Goal: Use online tool/utility: Utilize a website feature to perform a specific function

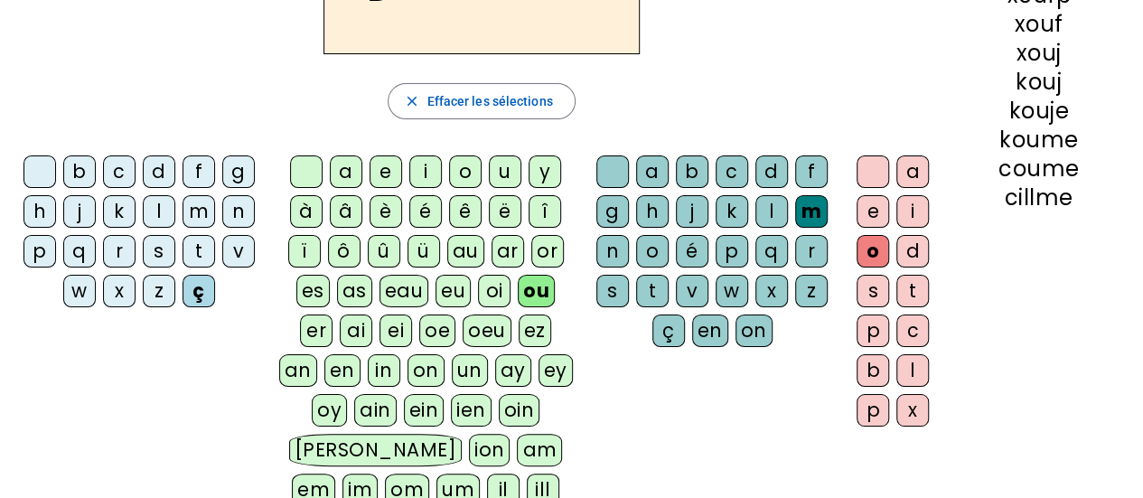
scroll to position [226, 0]
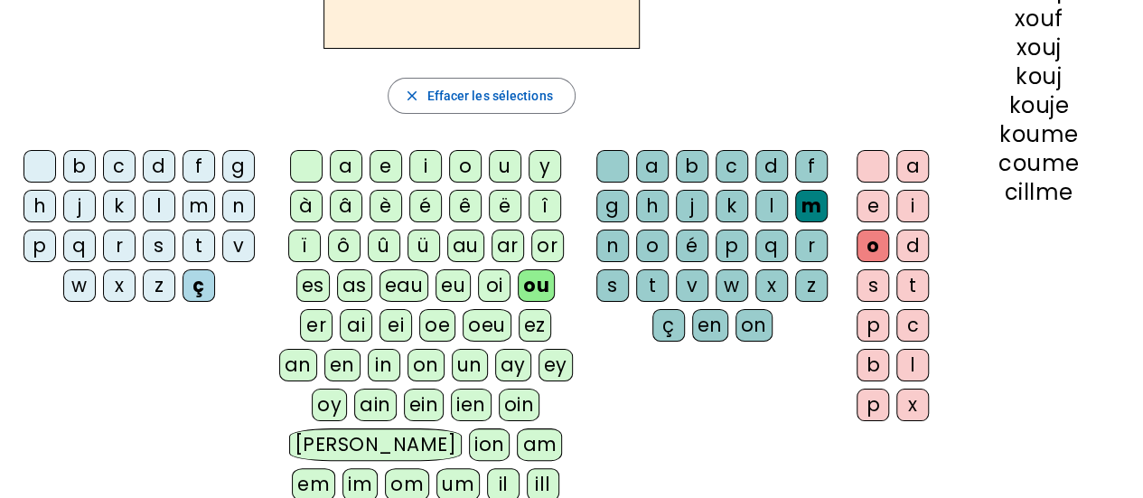
click at [340, 333] on div "ai" at bounding box center [356, 325] width 33 height 33
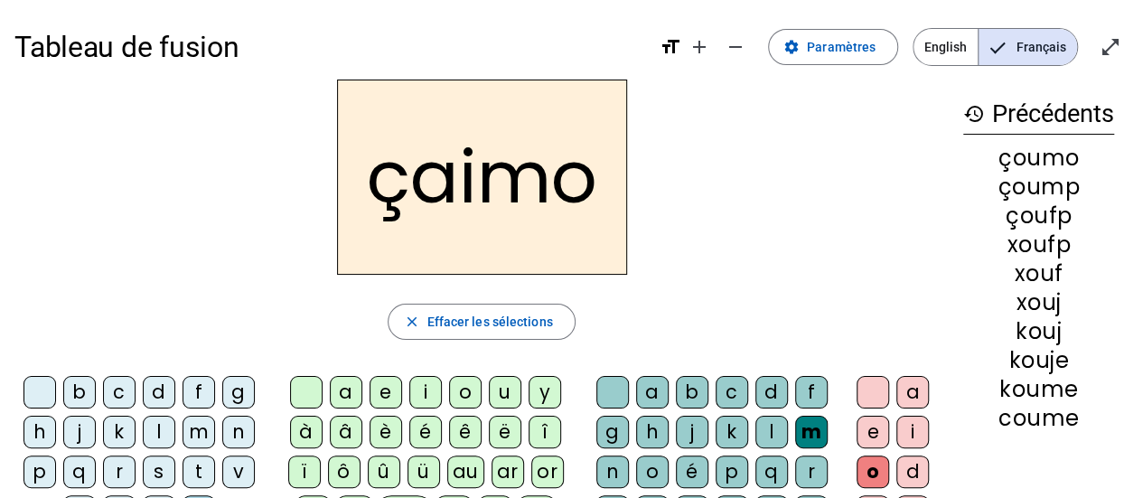
scroll to position [1, 0]
click at [194, 428] on div "m" at bounding box center [199, 431] width 33 height 33
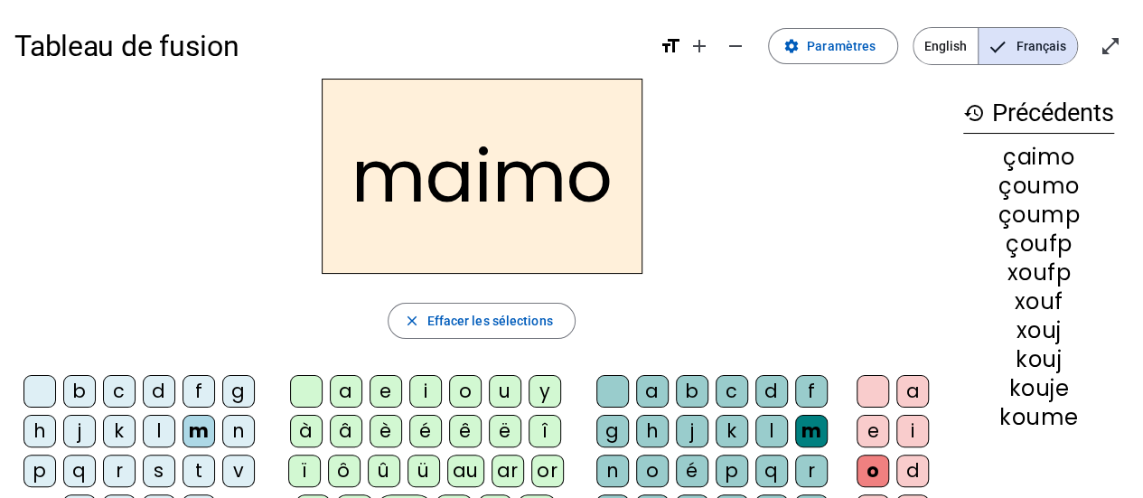
click at [692, 395] on div "b" at bounding box center [692, 391] width 33 height 33
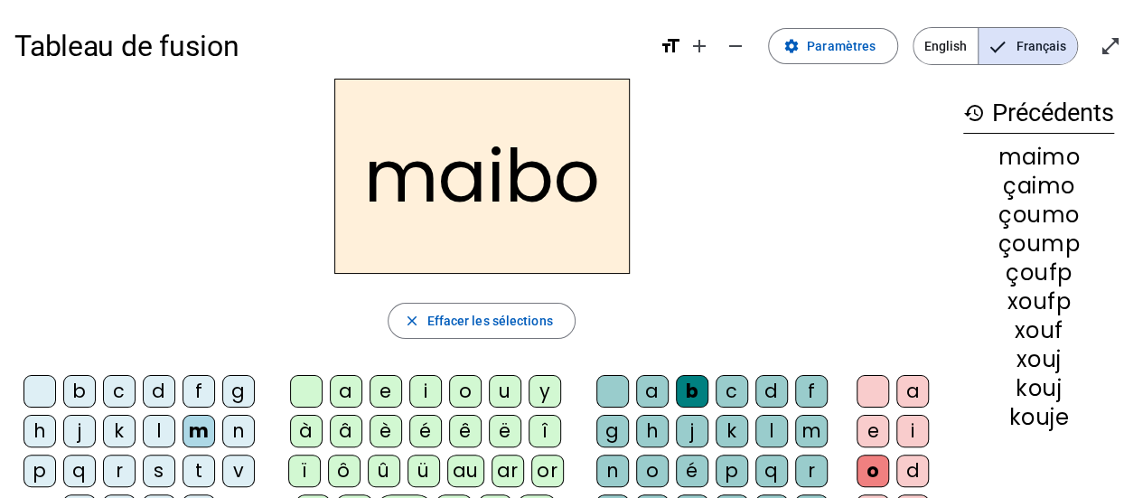
click at [918, 436] on div "i" at bounding box center [912, 431] width 33 height 33
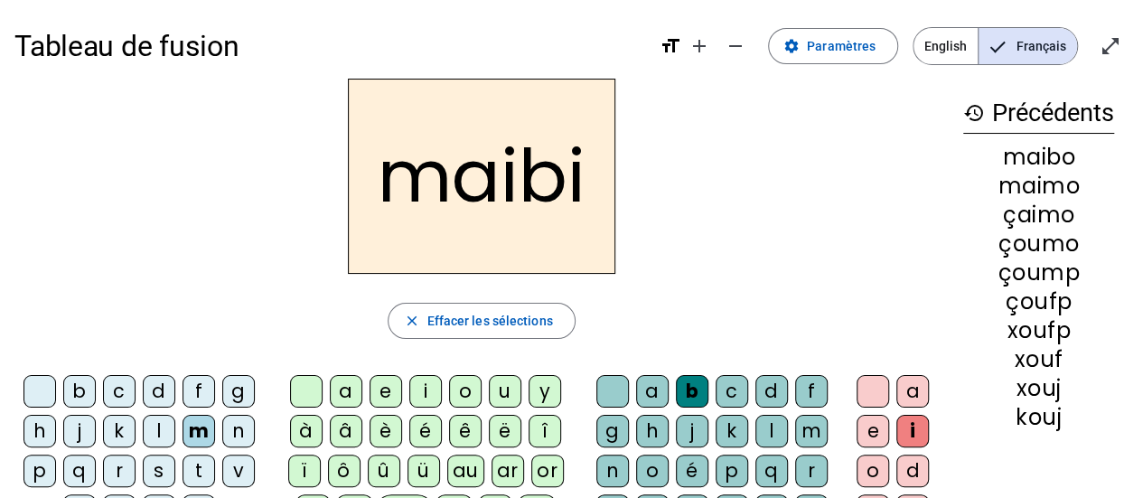
click at [813, 460] on div "r" at bounding box center [811, 471] width 33 height 33
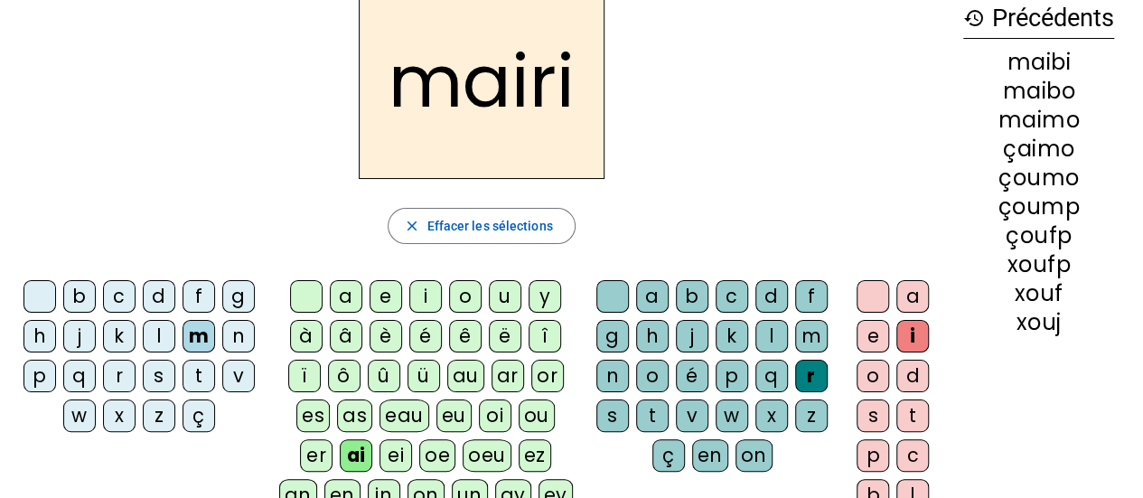
scroll to position [98, 0]
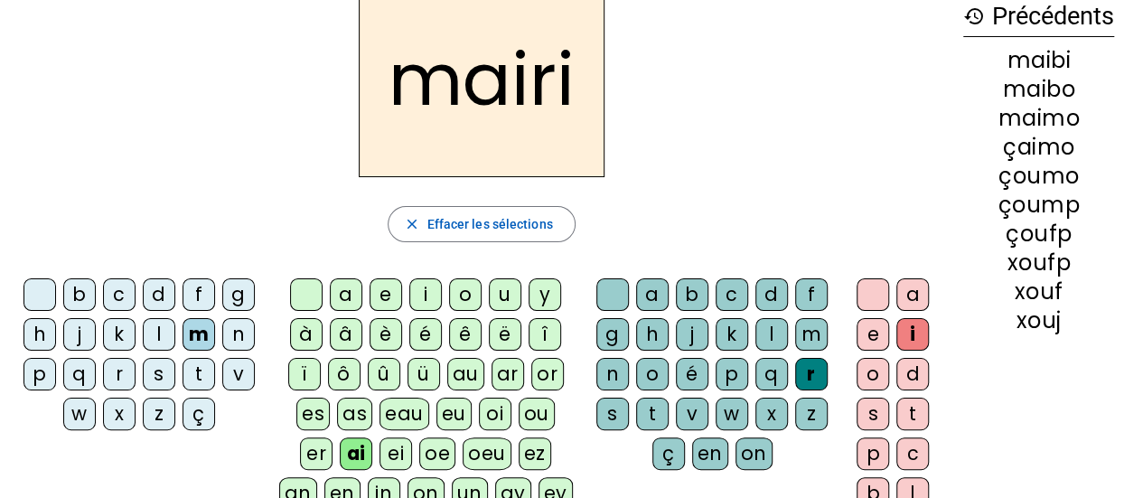
click at [114, 342] on div "k" at bounding box center [119, 334] width 33 height 33
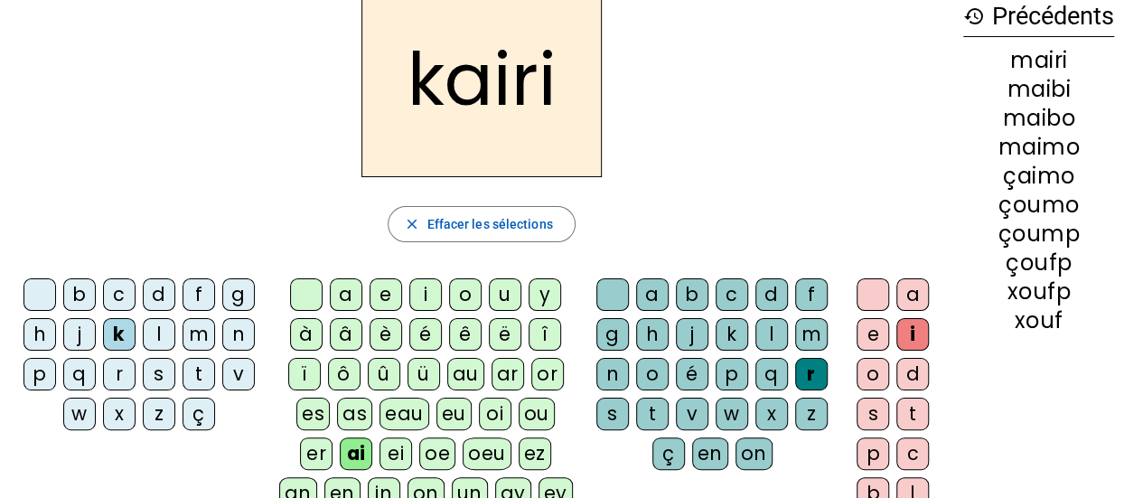
click at [67, 336] on div "j" at bounding box center [79, 334] width 33 height 33
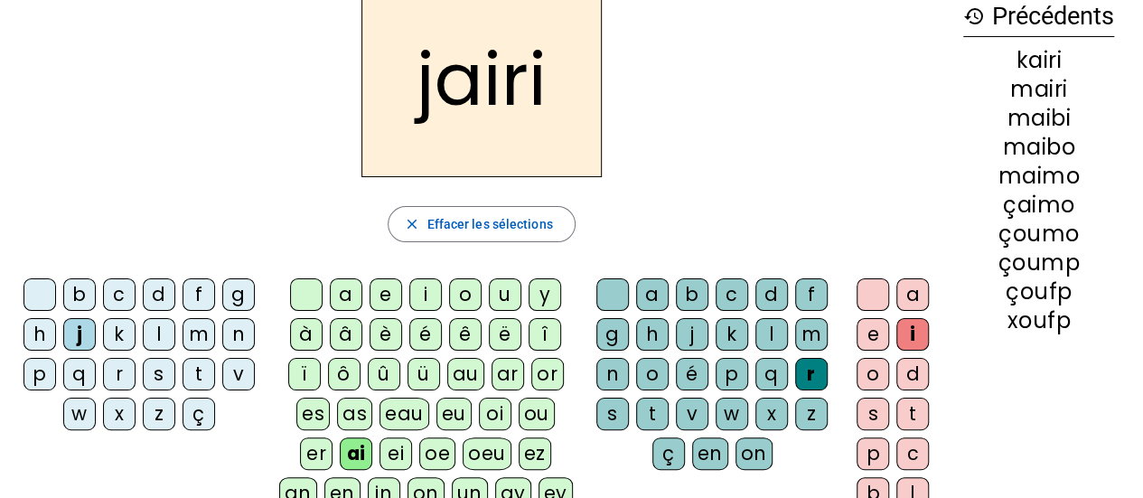
click at [28, 289] on div at bounding box center [39, 294] width 33 height 33
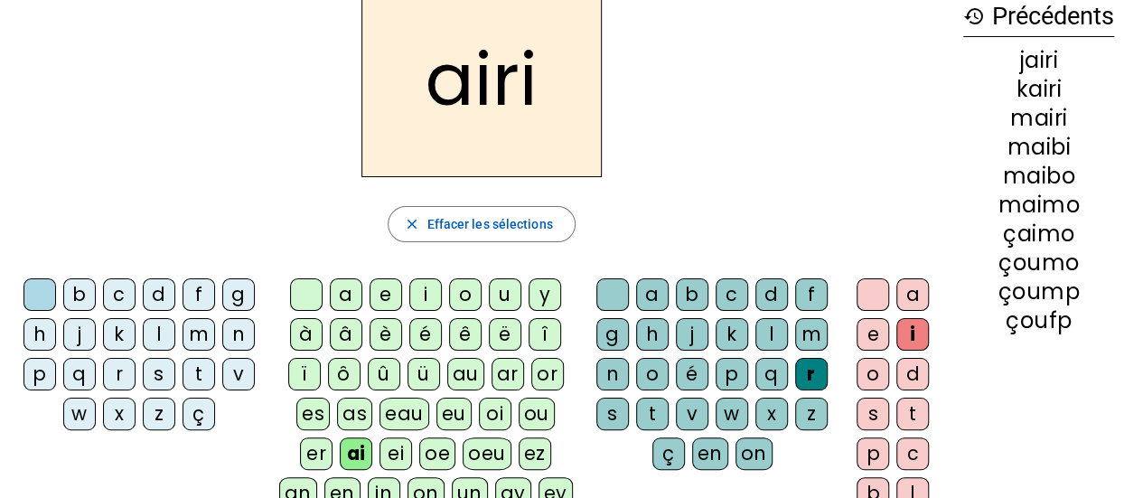
click at [103, 336] on div "k" at bounding box center [119, 334] width 33 height 33
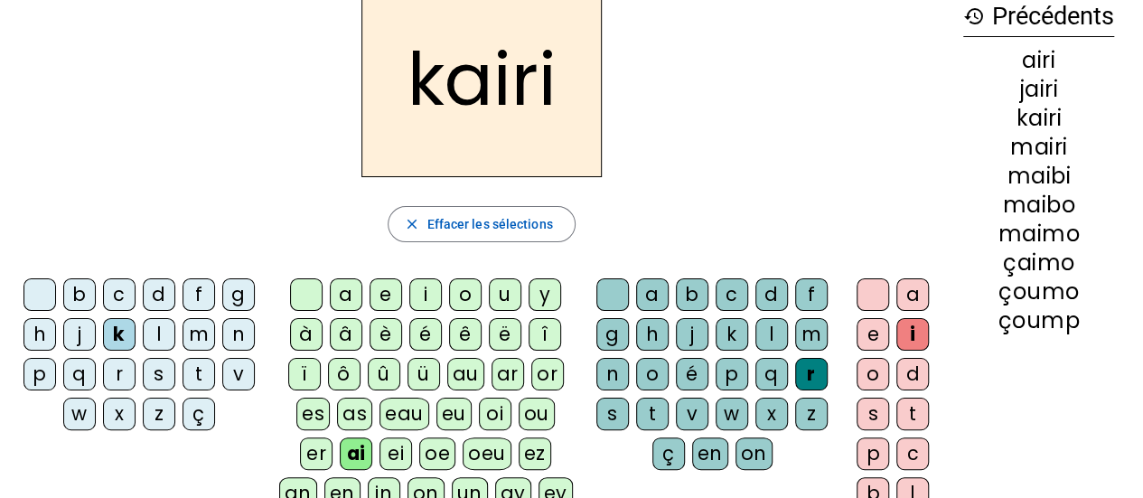
click at [33, 302] on div at bounding box center [39, 294] width 33 height 33
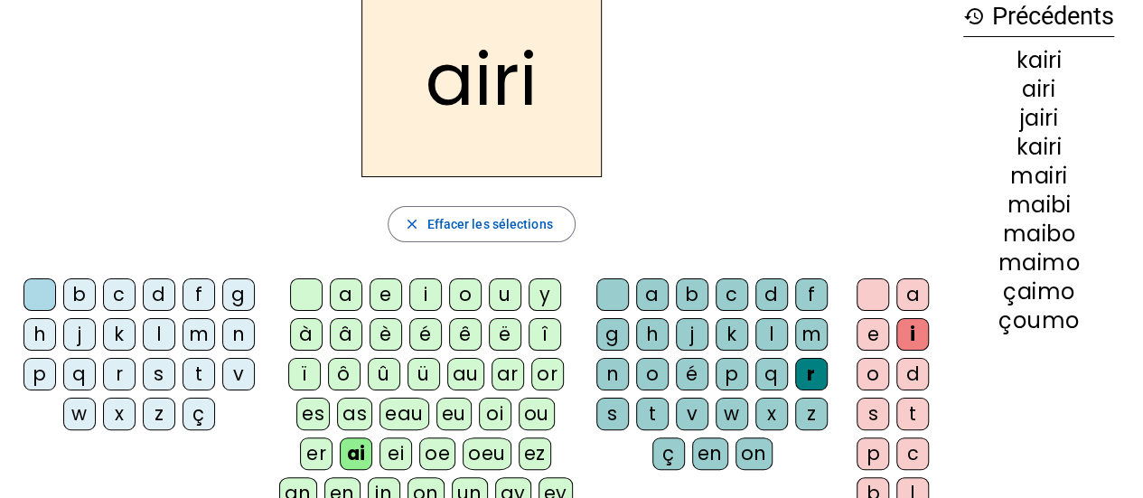
click at [360, 323] on div "â" at bounding box center [346, 334] width 33 height 33
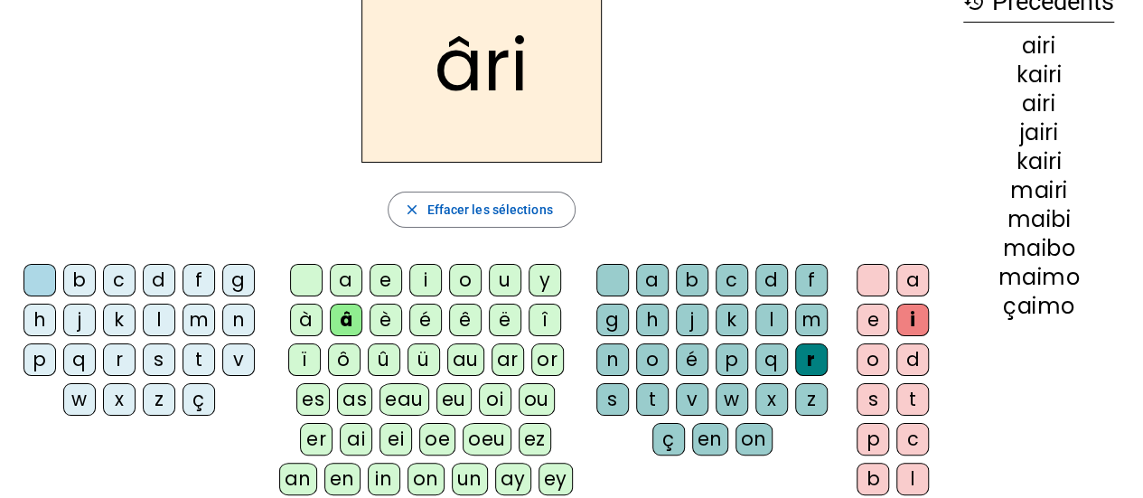
scroll to position [123, 0]
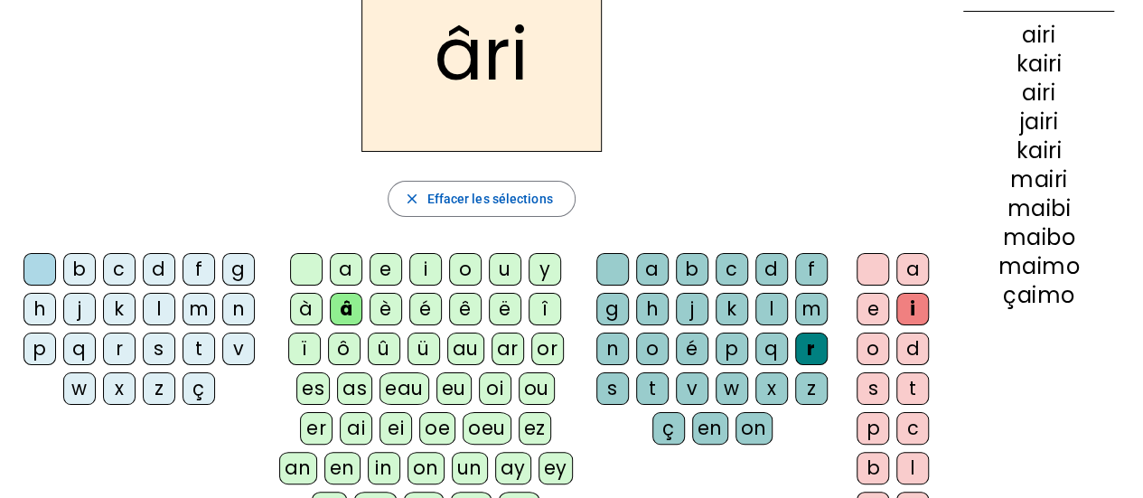
click at [463, 432] on div "oeu" at bounding box center [487, 428] width 49 height 33
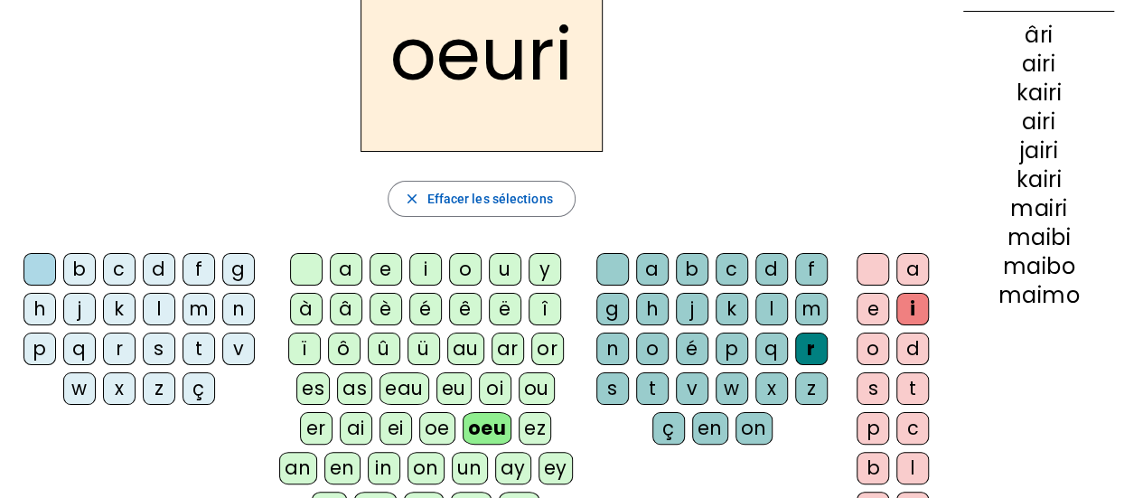
click at [380, 428] on div "ei" at bounding box center [396, 428] width 33 height 33
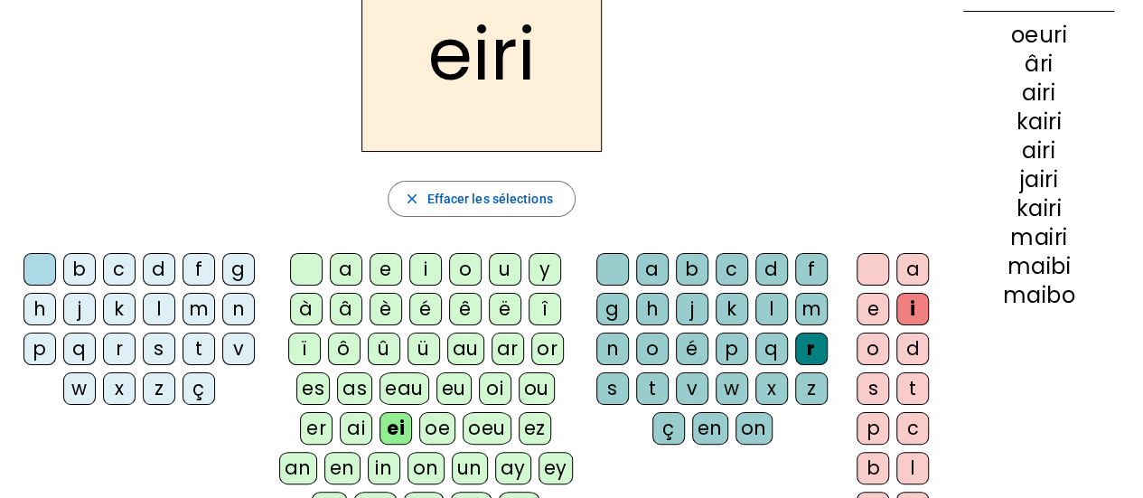
click at [349, 356] on div "ô" at bounding box center [344, 349] width 33 height 33
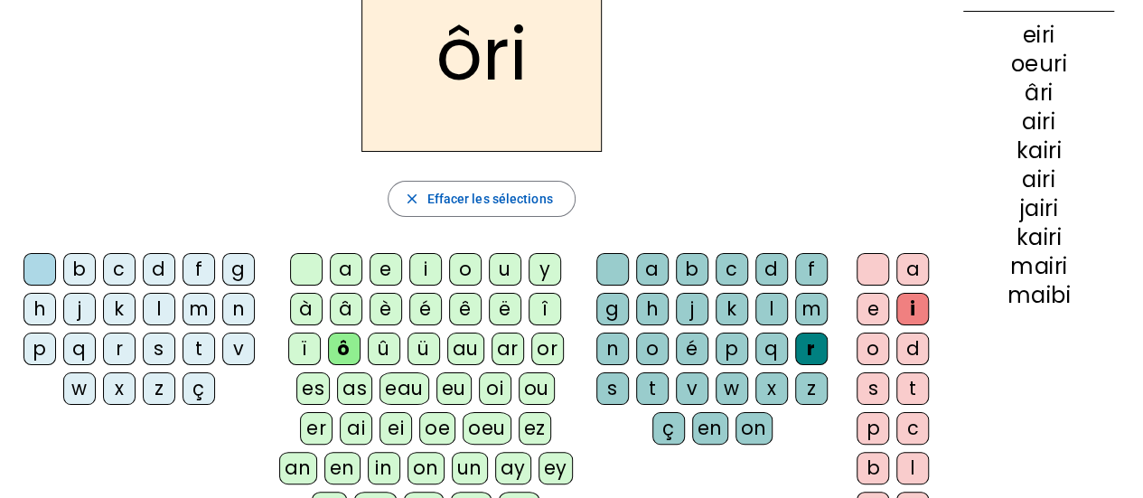
click at [436, 391] on div "eu" at bounding box center [453, 388] width 35 height 33
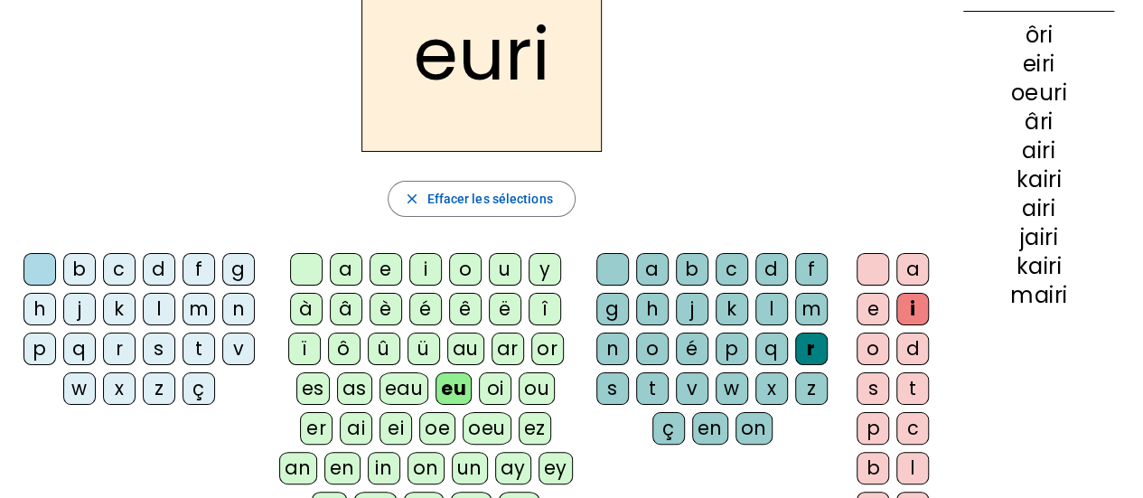
click at [313, 263] on div at bounding box center [306, 269] width 33 height 33
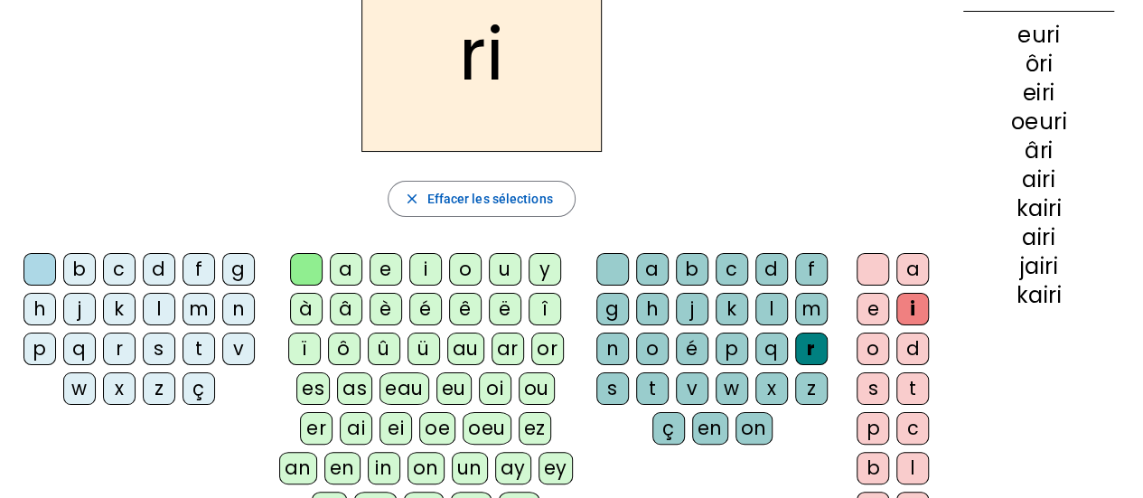
click at [479, 398] on div "oi" at bounding box center [495, 388] width 33 height 33
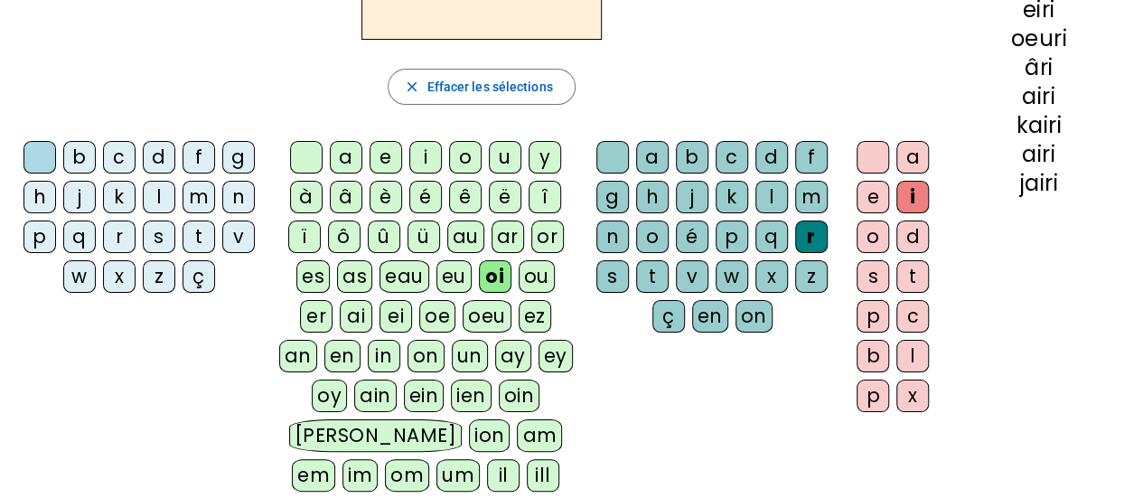
scroll to position [235, 0]
click at [465, 459] on div "um" at bounding box center [457, 475] width 43 height 33
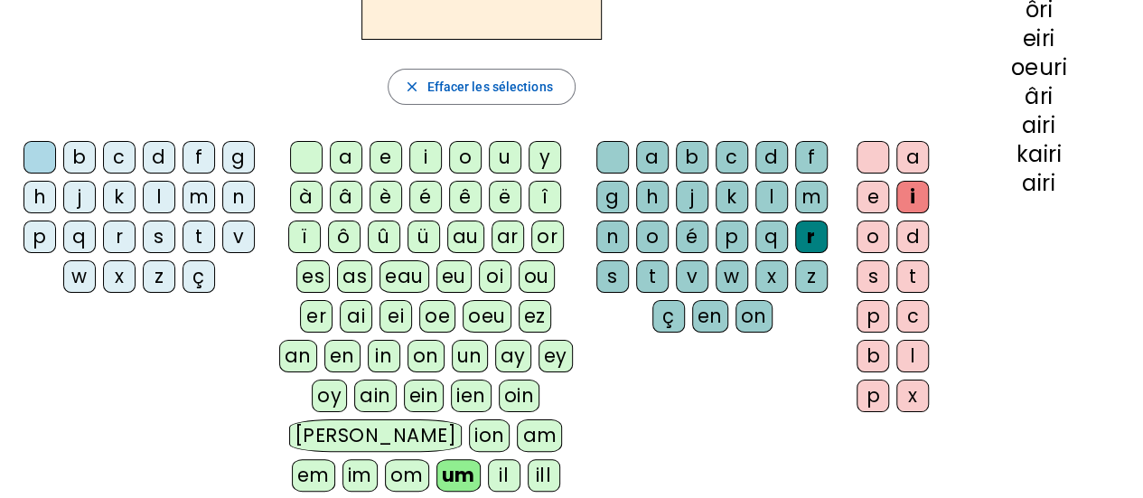
click at [316, 459] on div "em" at bounding box center [313, 475] width 43 height 33
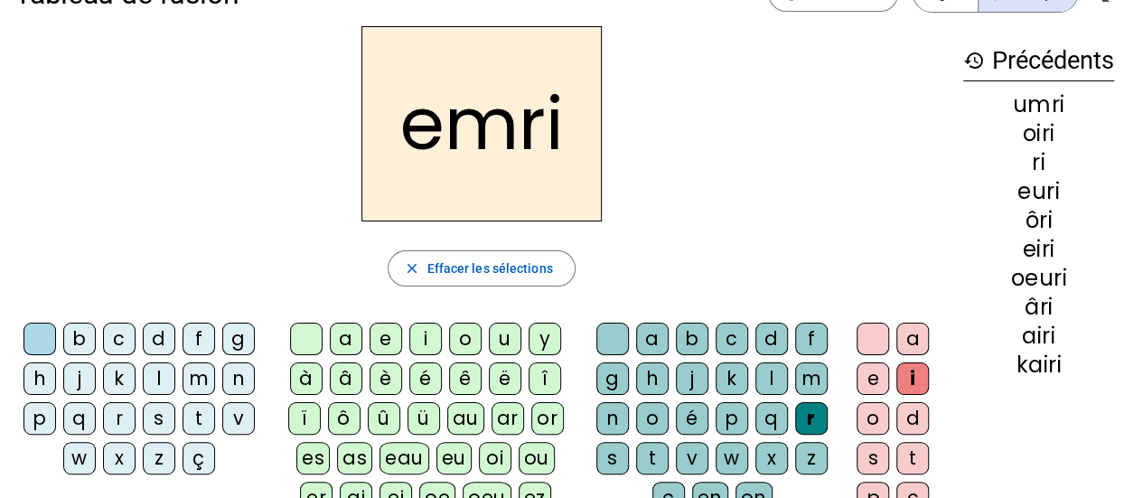
scroll to position [52, 0]
click at [696, 425] on div "é" at bounding box center [692, 419] width 33 height 33
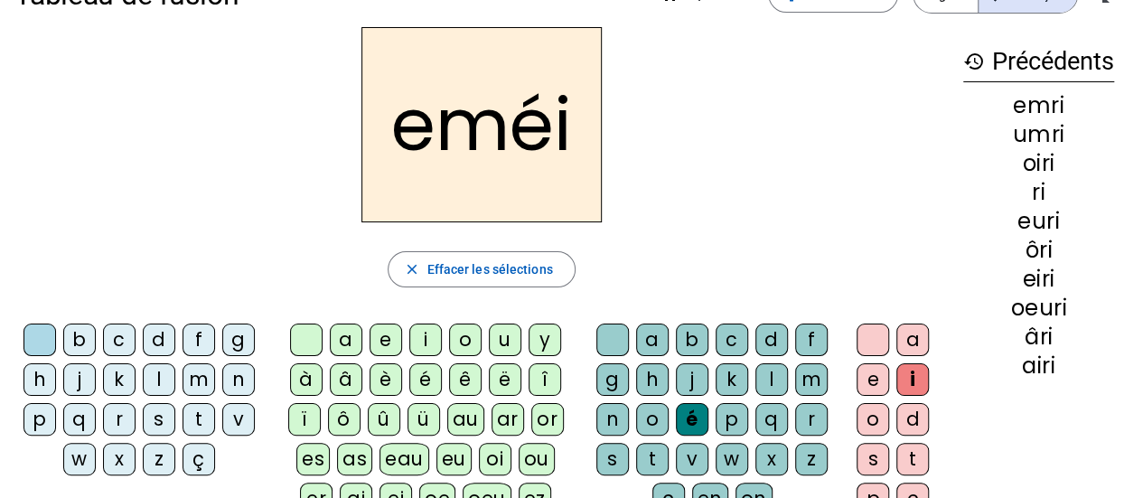
click at [389, 469] on div "eau" at bounding box center [405, 459] width 50 height 33
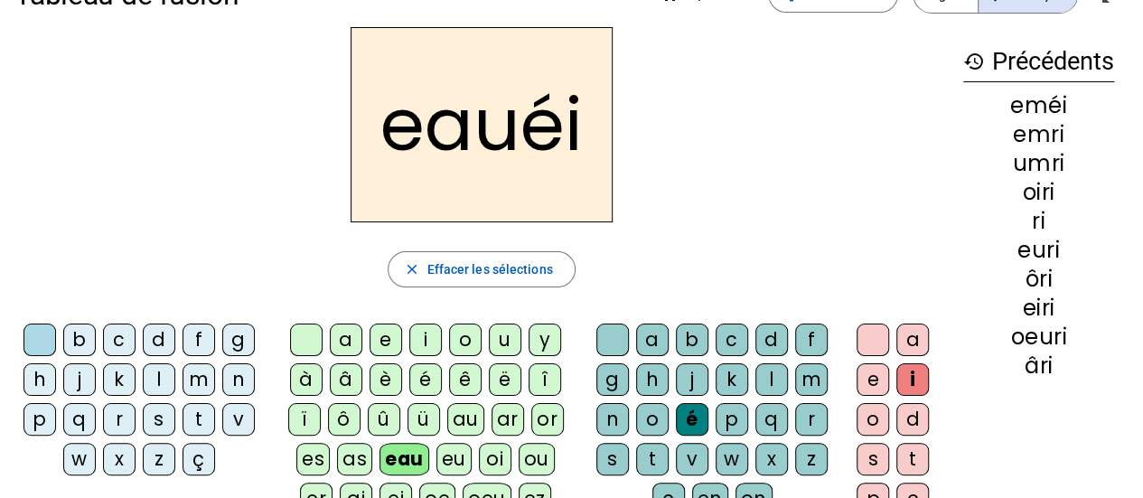
click at [380, 464] on div "eau" at bounding box center [405, 459] width 50 height 33
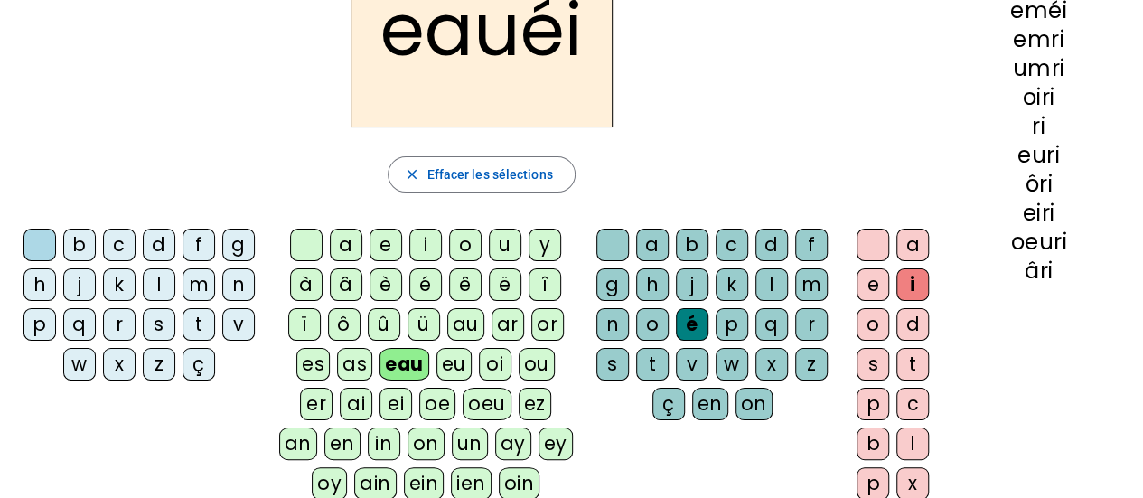
scroll to position [152, 0]
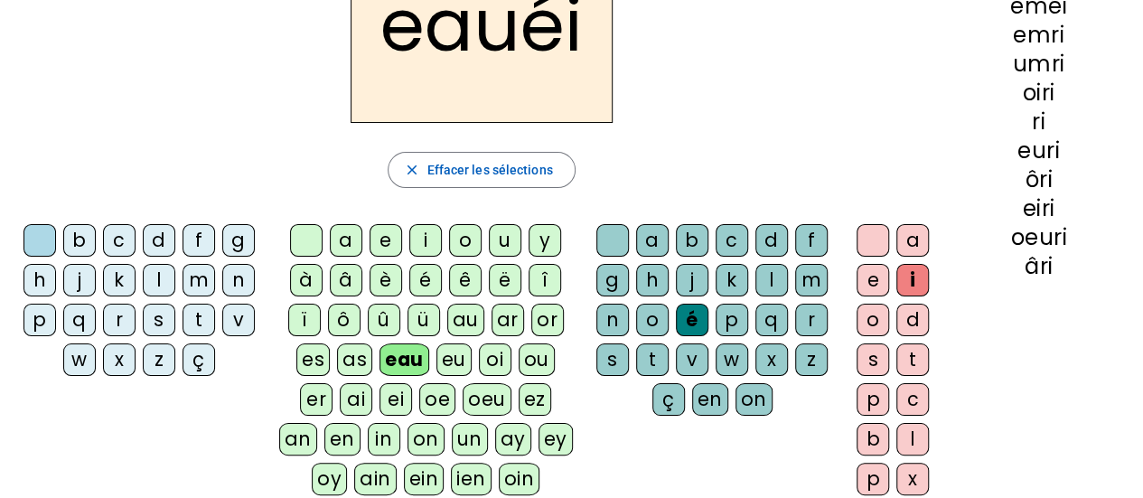
click at [419, 398] on div "oe" at bounding box center [437, 399] width 36 height 33
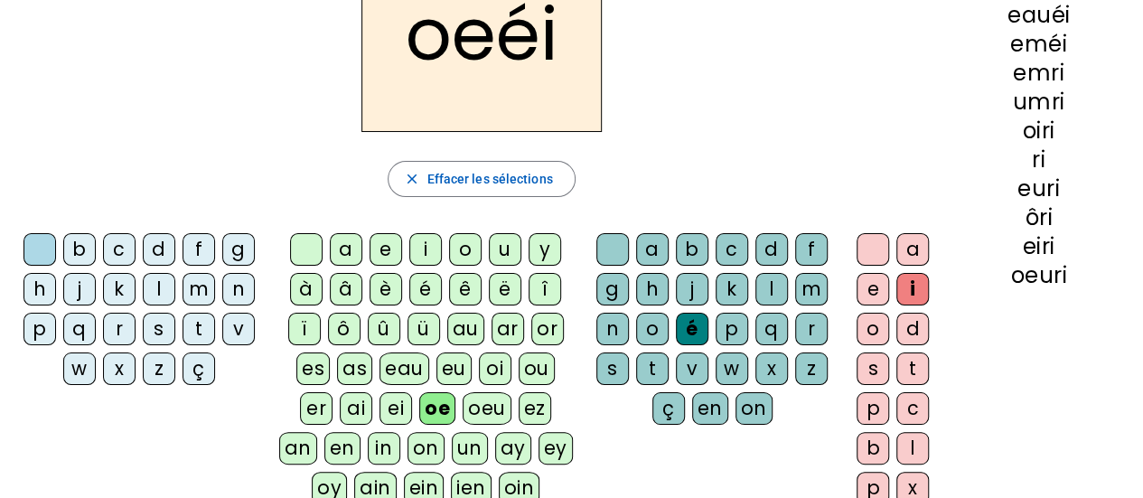
scroll to position [136, 0]
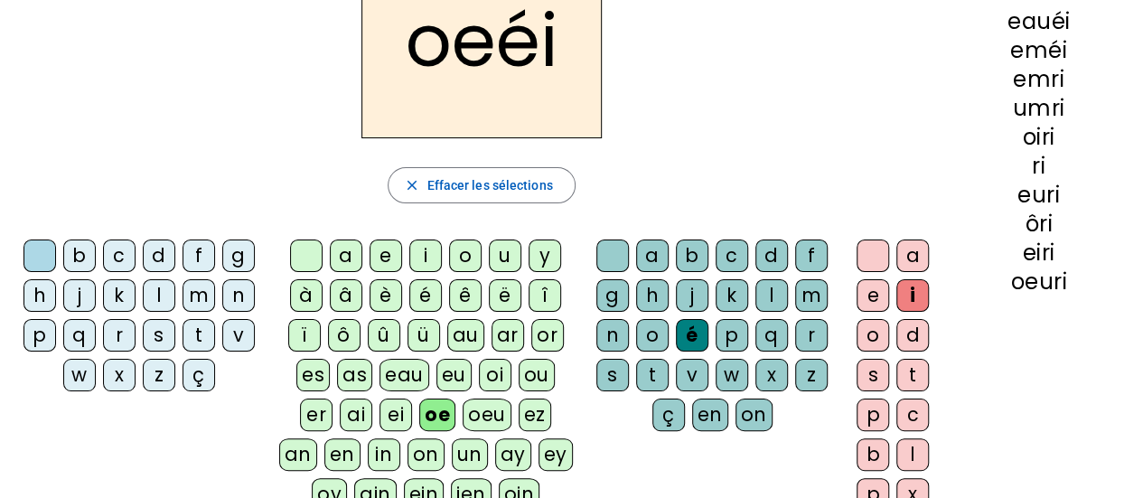
click at [736, 280] on div "k" at bounding box center [732, 295] width 33 height 33
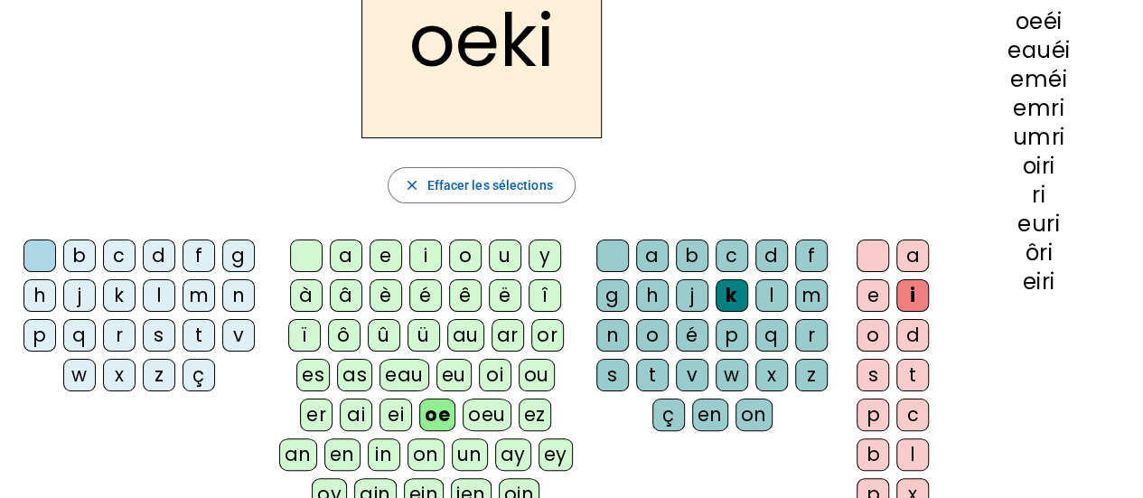
click at [183, 247] on div "f" at bounding box center [199, 255] width 33 height 33
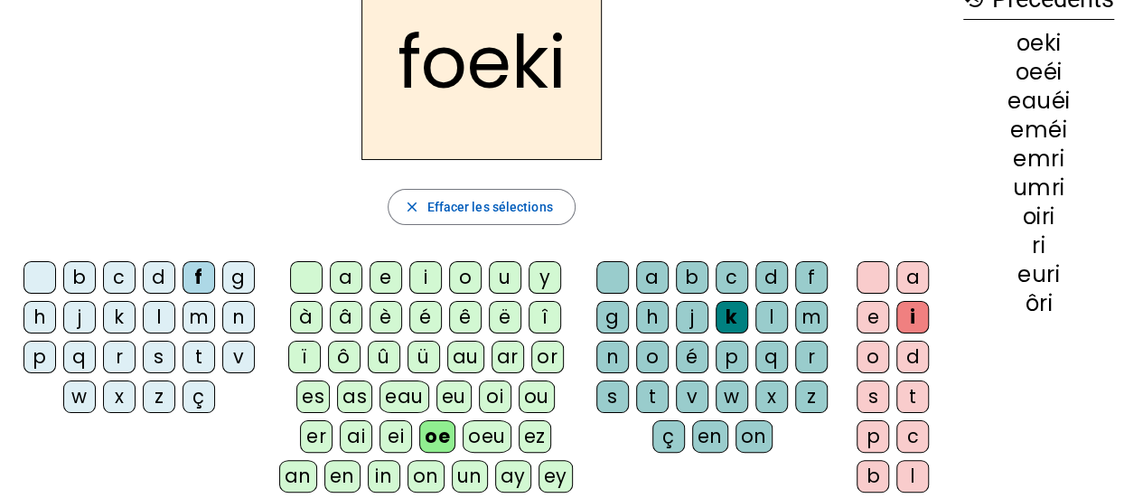
scroll to position [116, 0]
click at [650, 323] on div "h" at bounding box center [652, 316] width 33 height 33
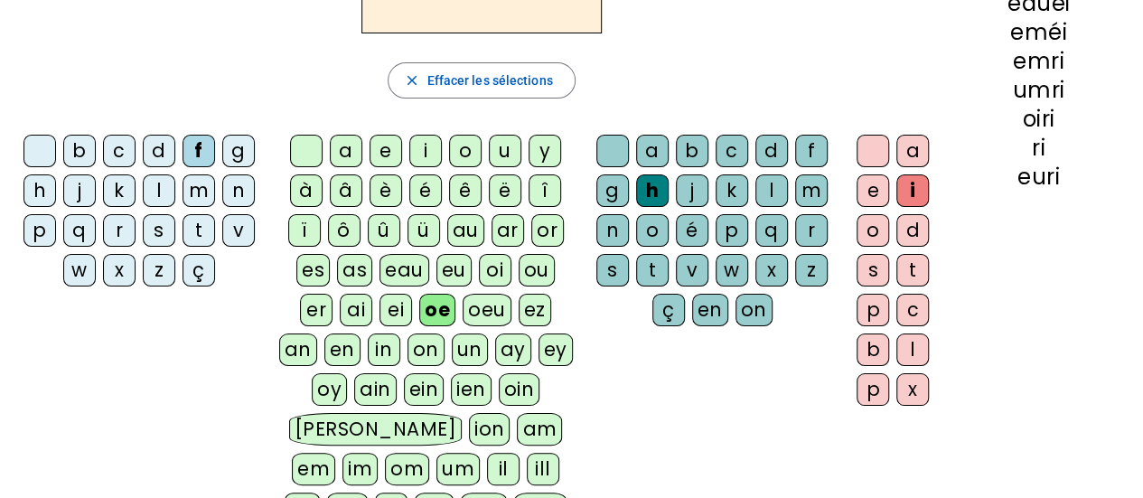
scroll to position [283, 0]
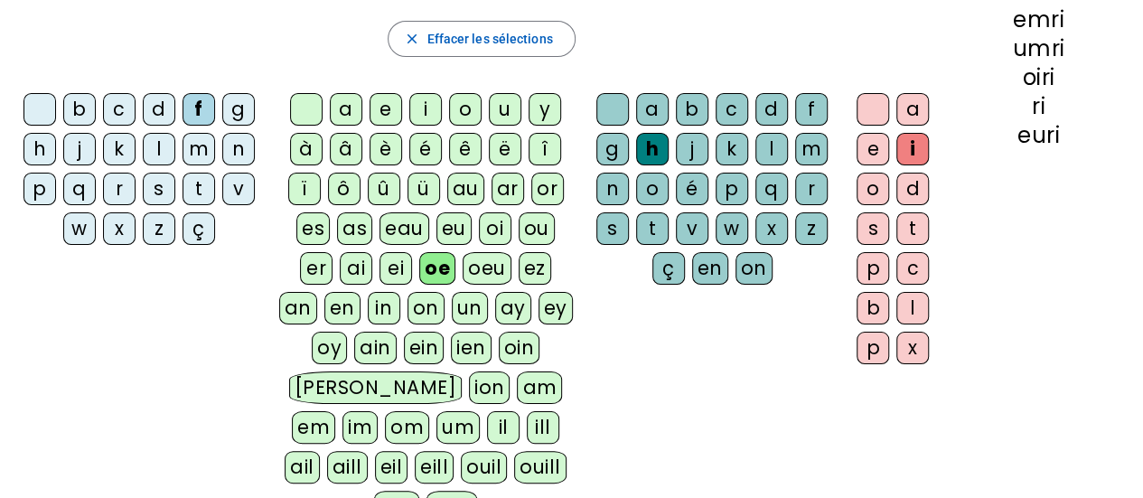
click at [443, 491] on div "euill" at bounding box center [452, 507] width 51 height 33
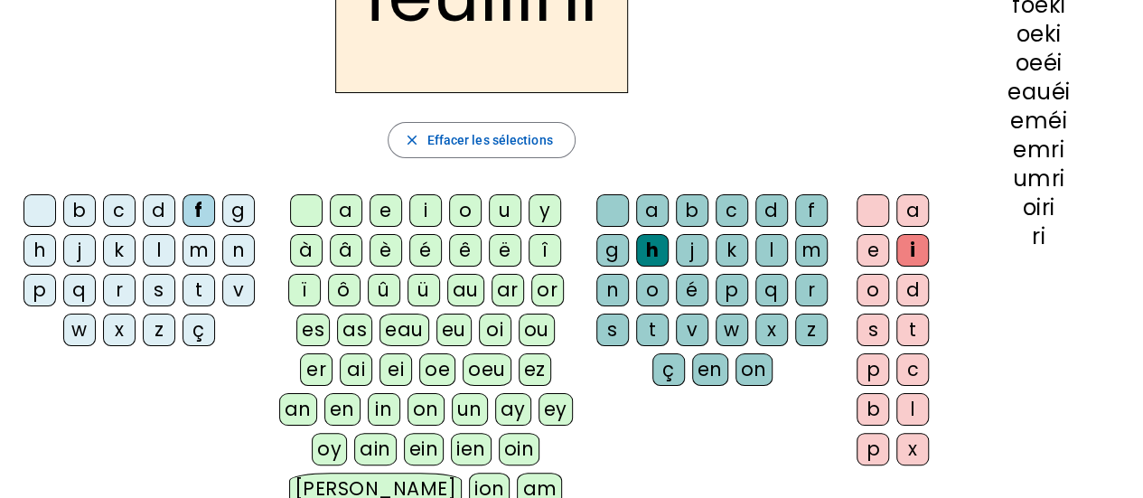
scroll to position [134, 0]
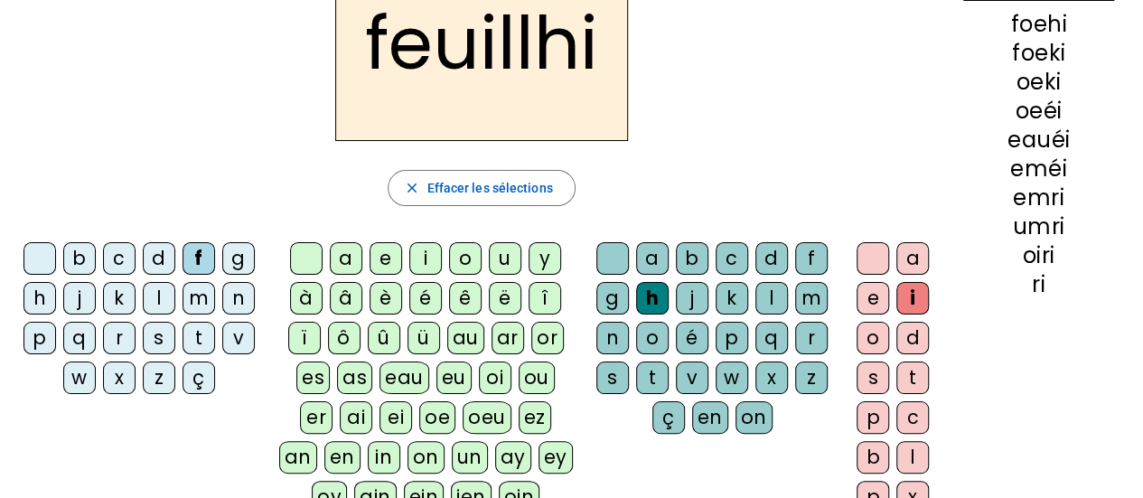
click at [866, 380] on div "s" at bounding box center [873, 377] width 33 height 33
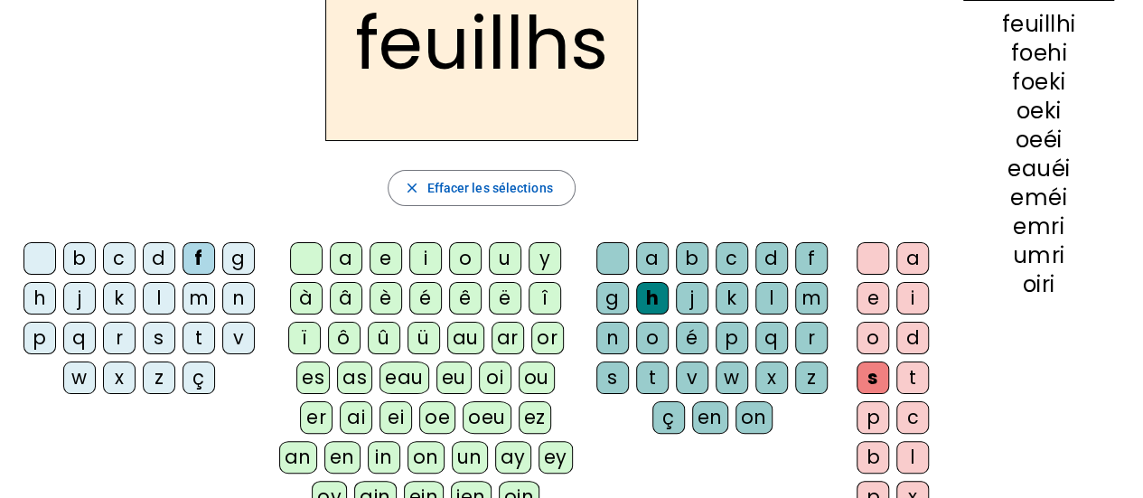
click at [896, 415] on div "c" at bounding box center [912, 417] width 33 height 33
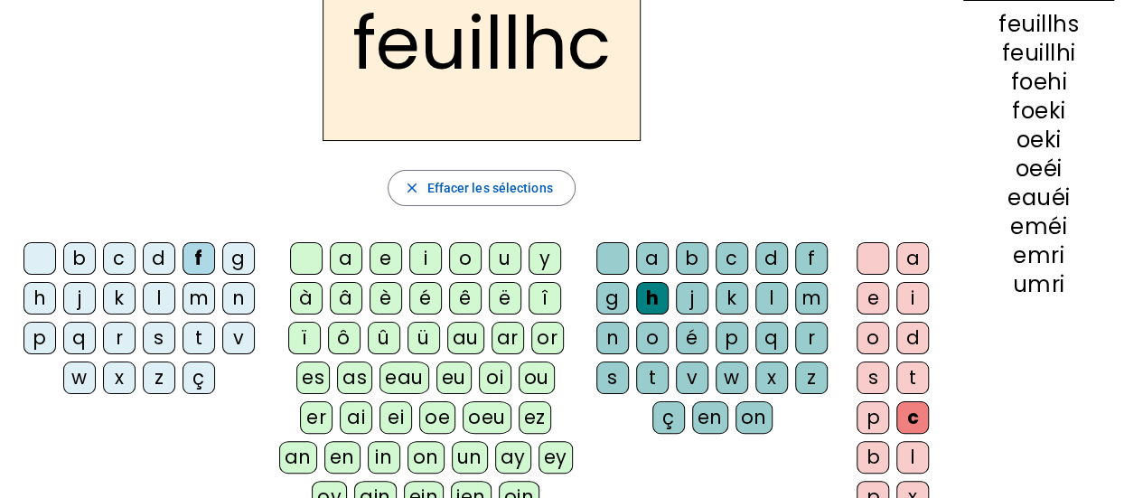
click at [436, 374] on div "eu" at bounding box center [453, 377] width 35 height 33
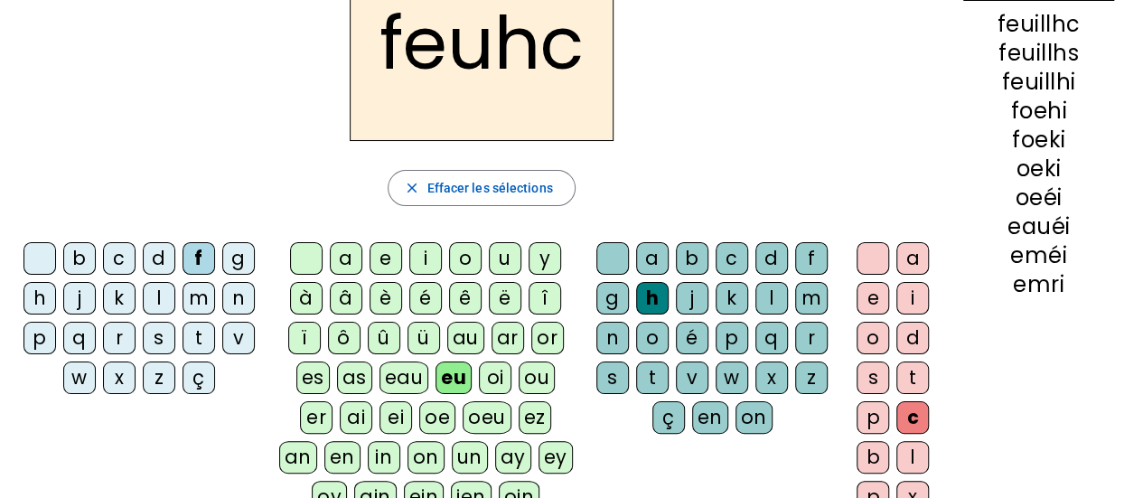
click at [380, 401] on div "ei" at bounding box center [396, 417] width 33 height 33
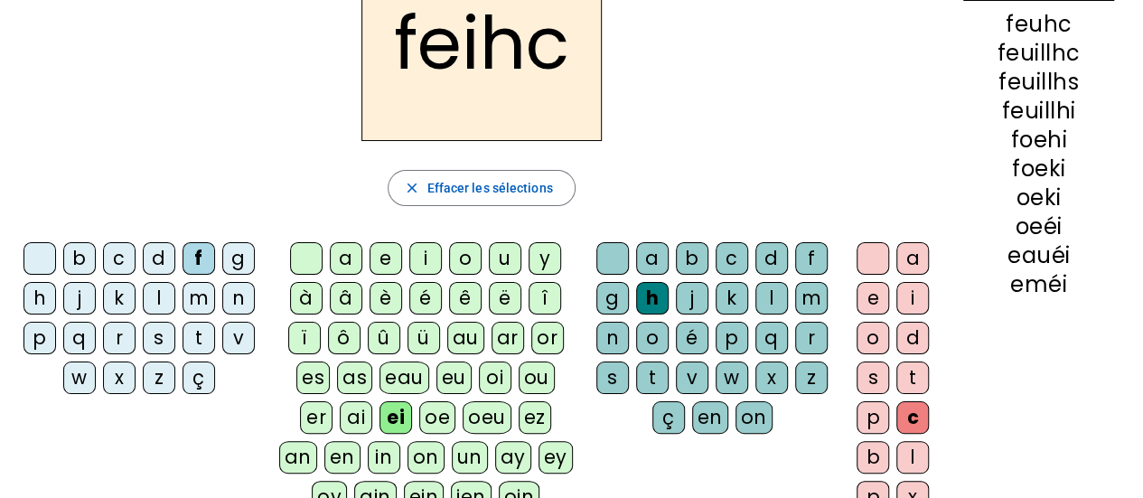
click at [386, 384] on div "eau" at bounding box center [405, 377] width 50 height 33
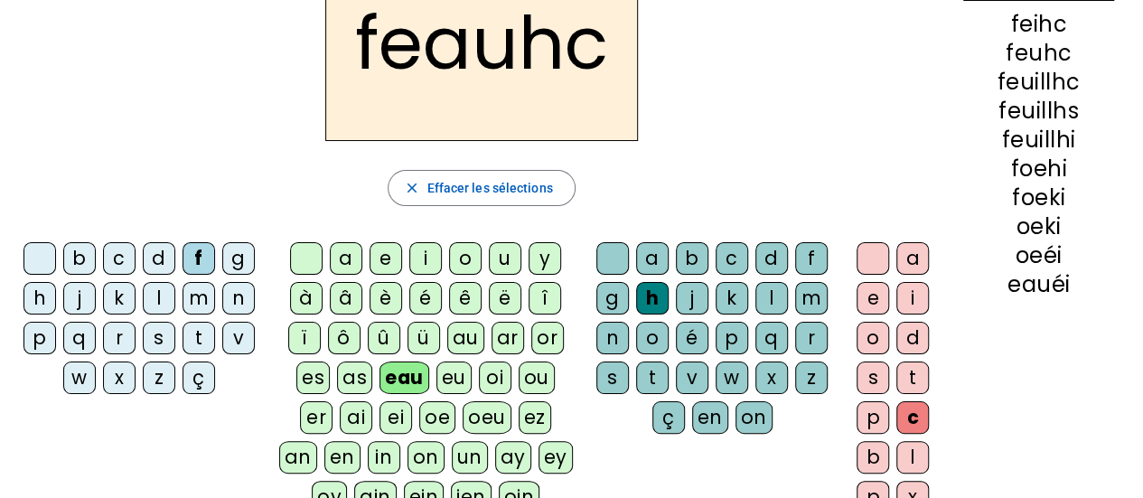
click at [318, 247] on div at bounding box center [306, 258] width 33 height 33
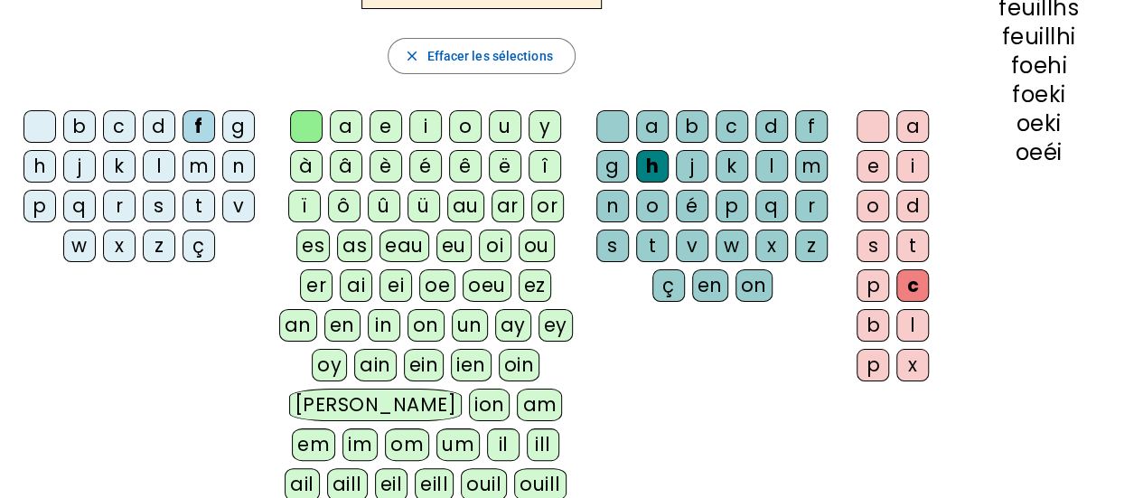
scroll to position [264, 0]
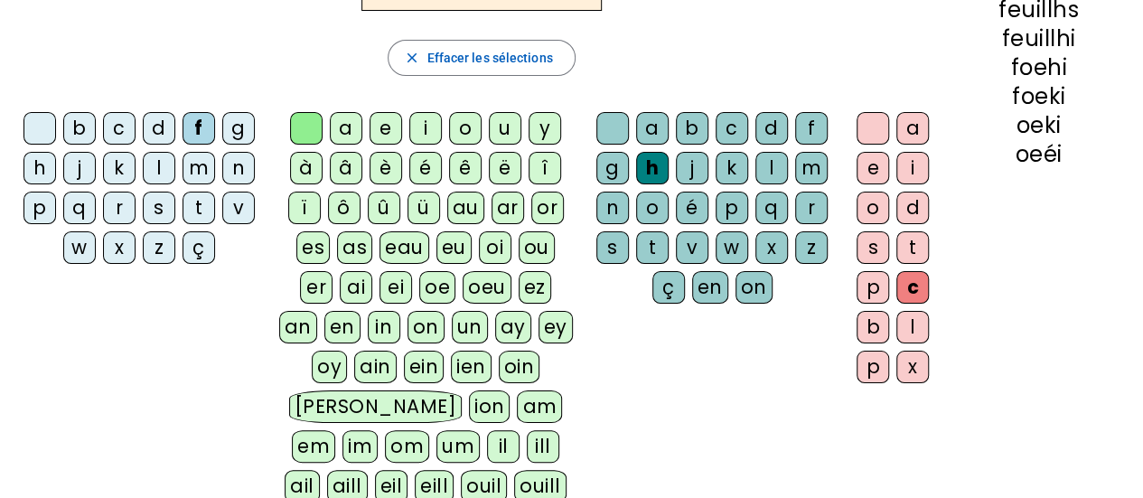
click at [368, 311] on div "in" at bounding box center [384, 327] width 33 height 33
click at [340, 272] on div "ai" at bounding box center [356, 287] width 33 height 33
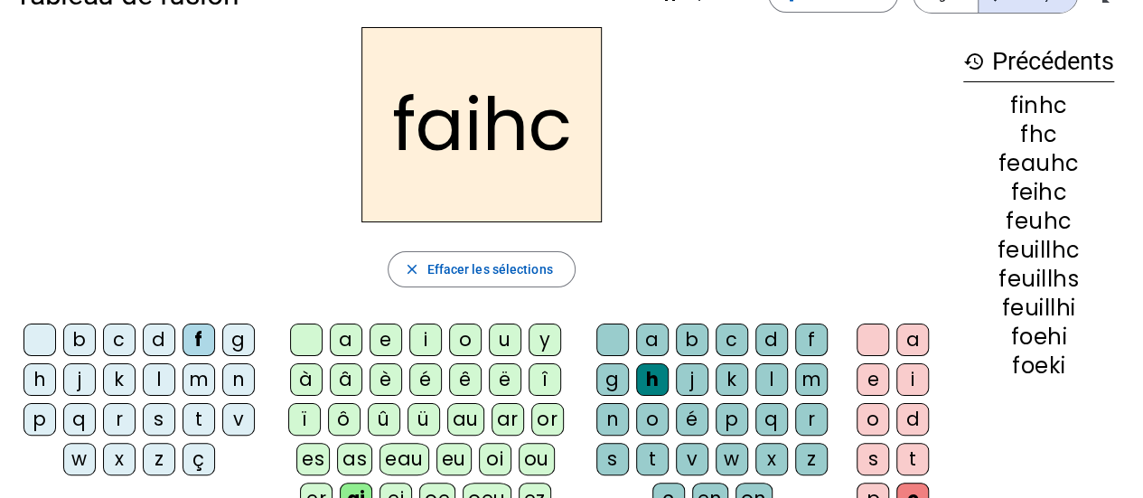
scroll to position [53, 0]
click at [923, 381] on div "i" at bounding box center [912, 378] width 33 height 33
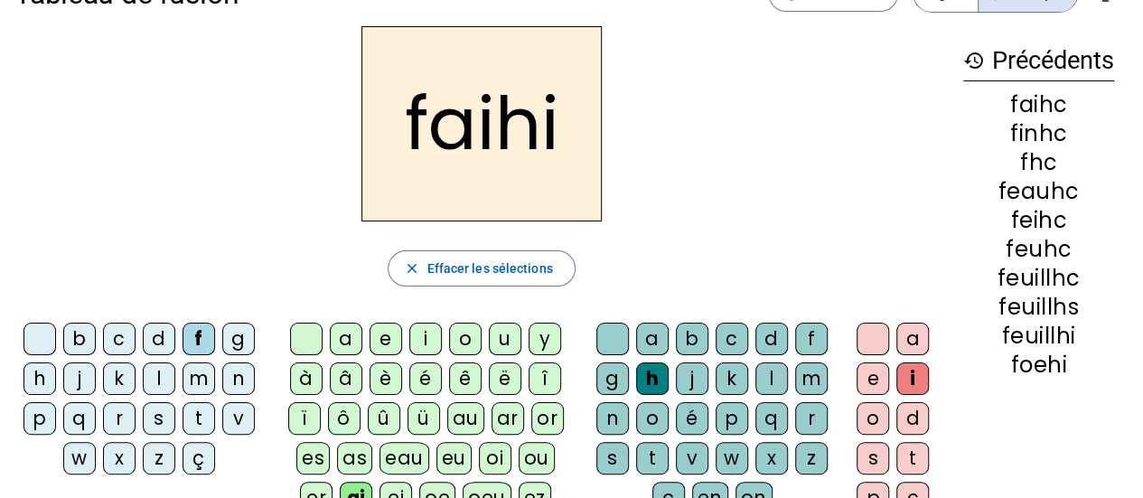
click at [80, 342] on div "b" at bounding box center [79, 339] width 33 height 33
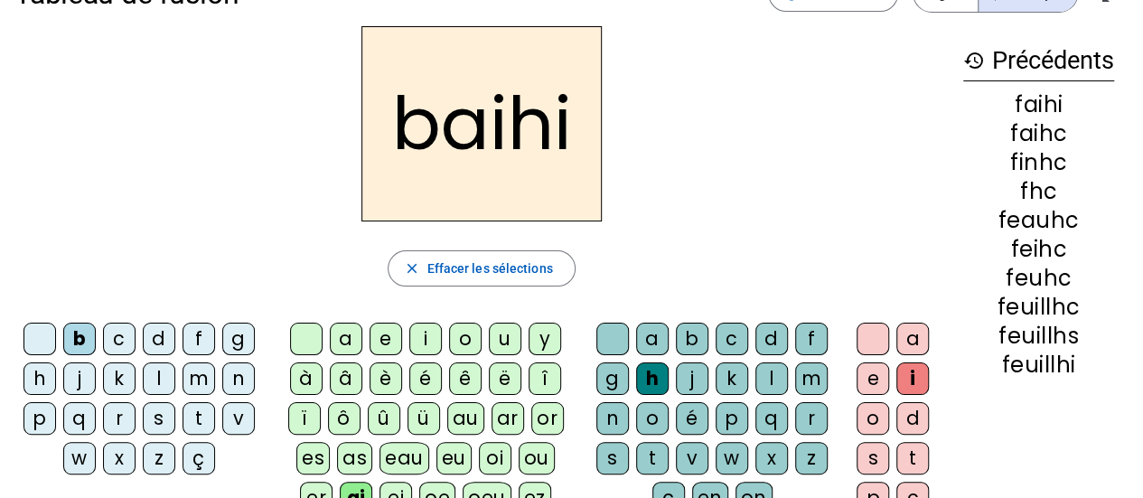
click at [116, 341] on div "c" at bounding box center [119, 339] width 33 height 33
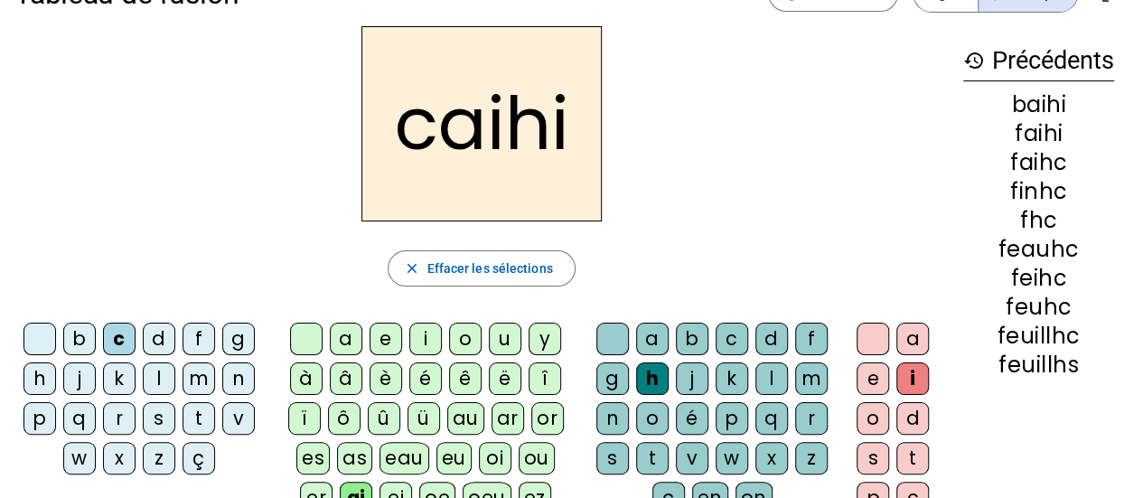
click at [722, 419] on div "p" at bounding box center [732, 418] width 33 height 33
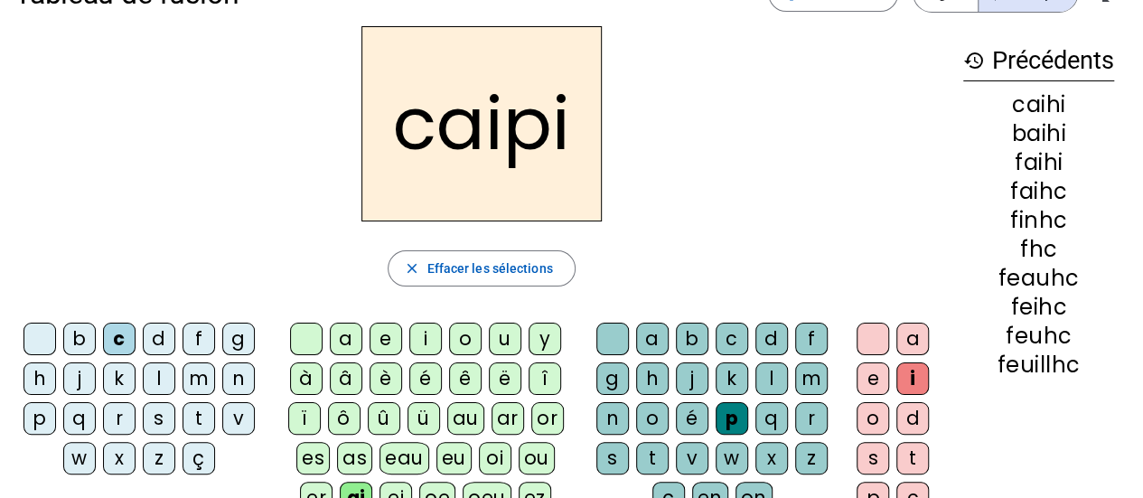
click at [197, 334] on div "f" at bounding box center [199, 339] width 33 height 33
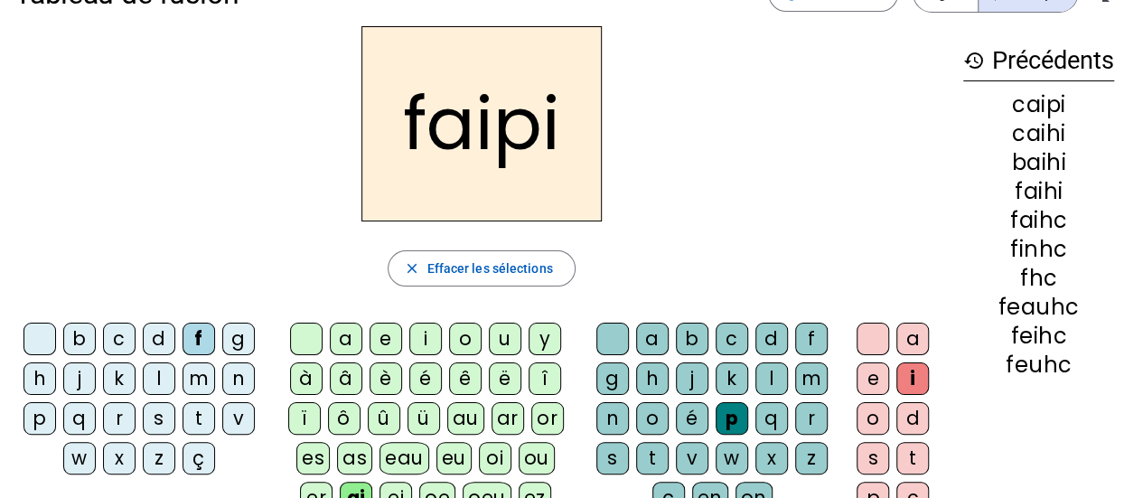
click at [356, 333] on div "a" at bounding box center [346, 339] width 33 height 33
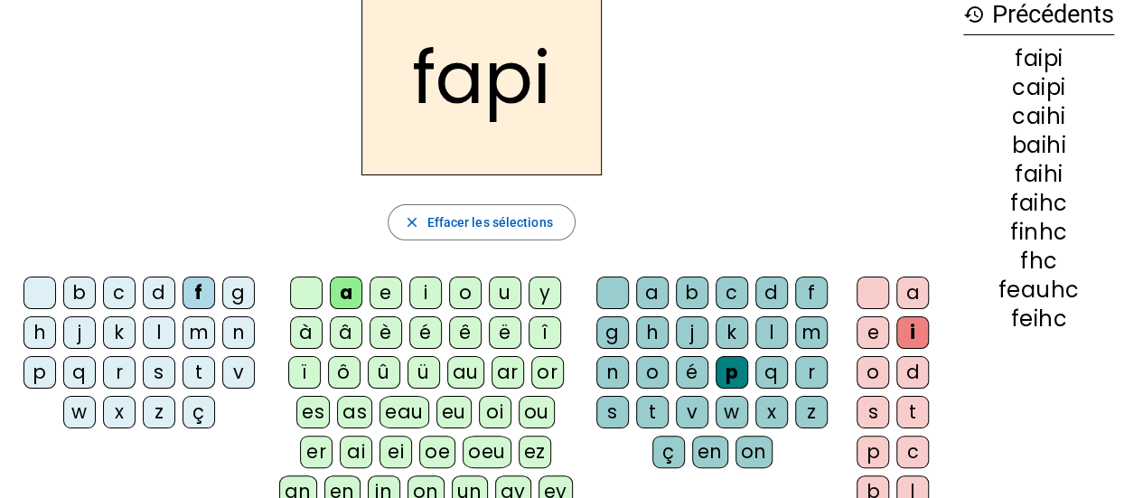
scroll to position [106, 0]
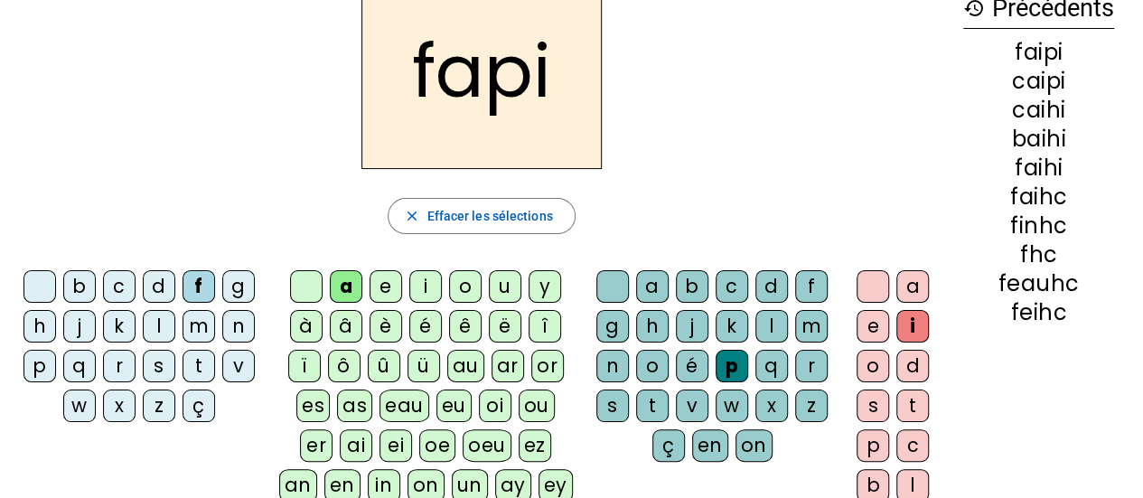
click at [340, 443] on div "ai" at bounding box center [356, 445] width 33 height 33
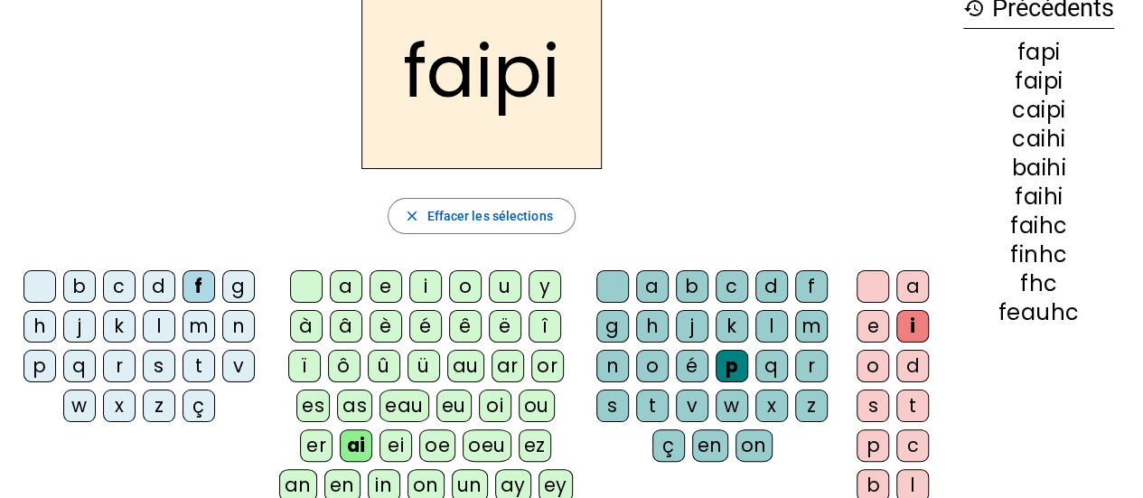
click at [345, 279] on div "a" at bounding box center [346, 286] width 33 height 33
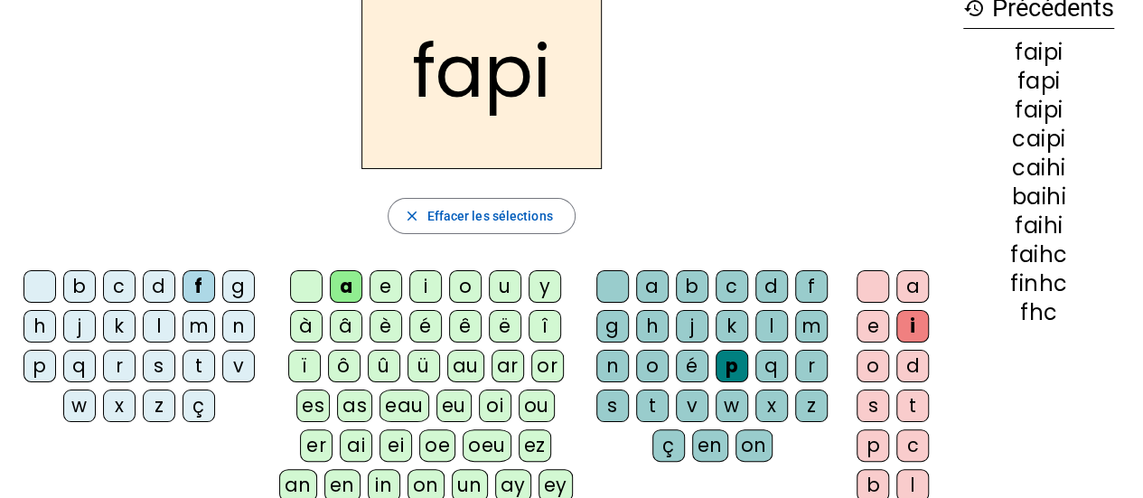
click at [820, 358] on div "r" at bounding box center [811, 366] width 33 height 33
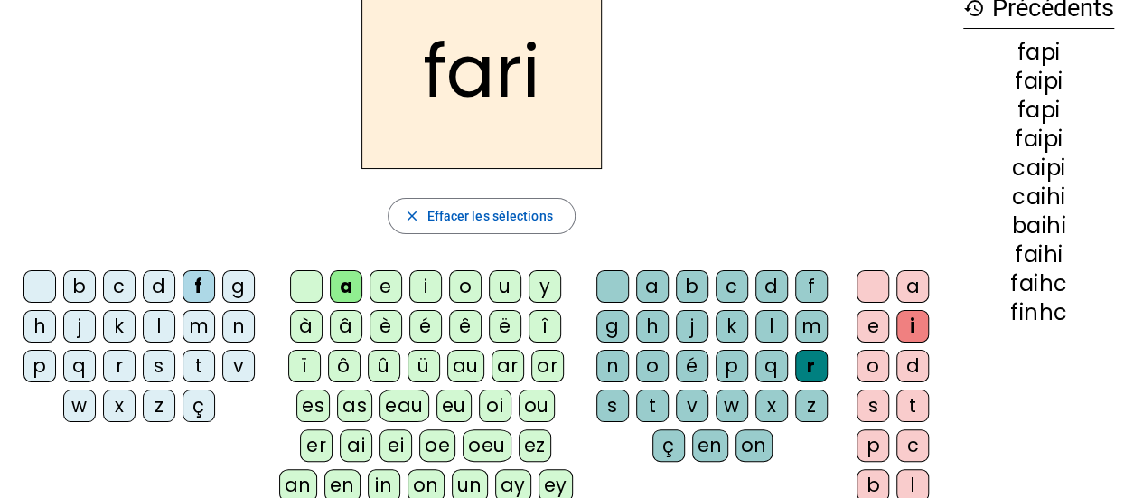
click at [815, 358] on div "r" at bounding box center [811, 366] width 33 height 33
click at [924, 288] on div "a" at bounding box center [912, 286] width 33 height 33
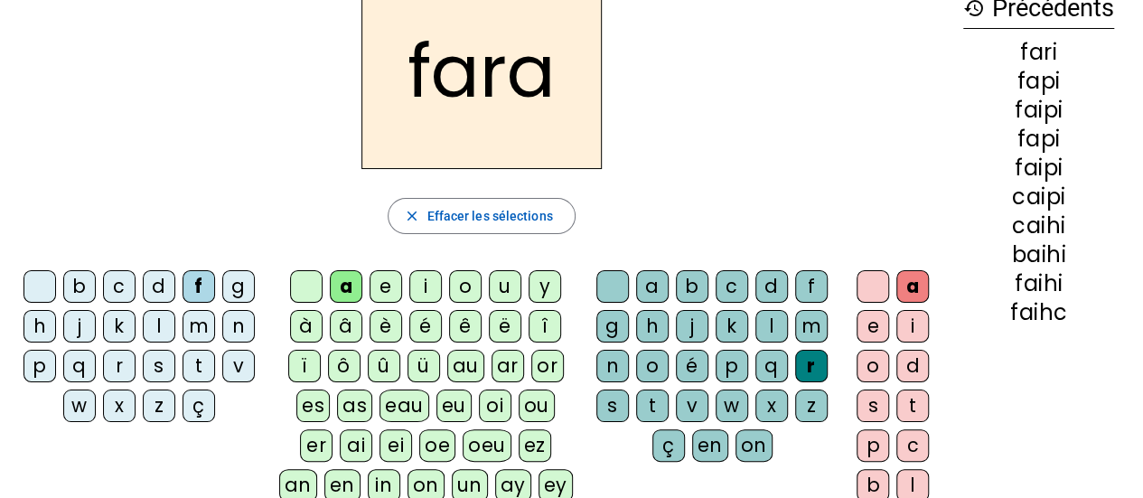
click at [650, 326] on div "h" at bounding box center [652, 326] width 33 height 33
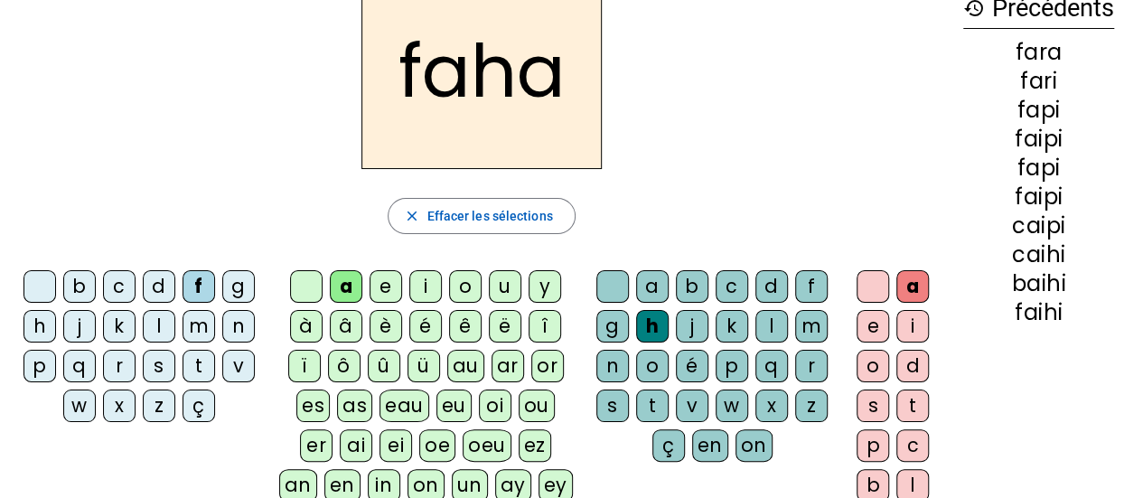
click at [872, 289] on div at bounding box center [873, 286] width 33 height 33
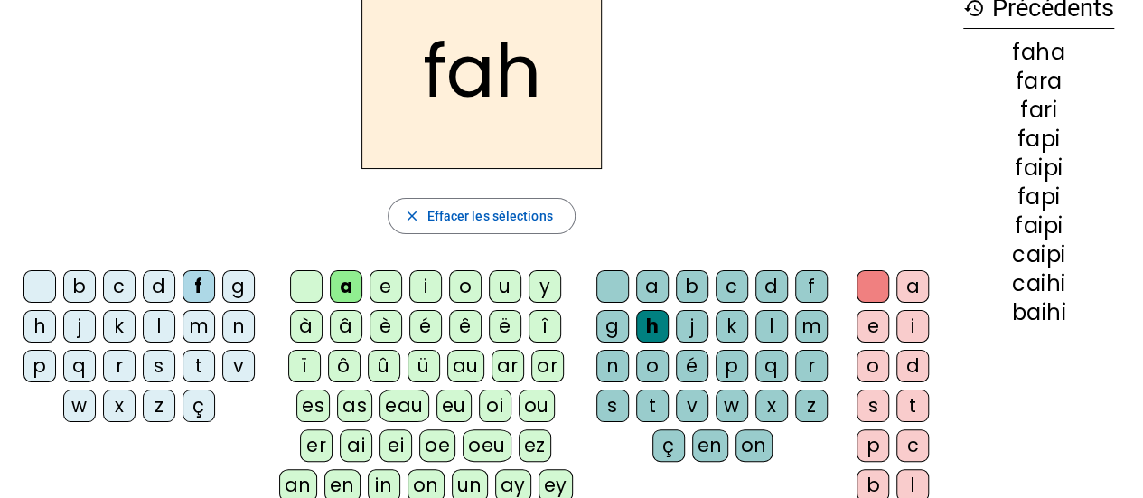
click at [866, 291] on div at bounding box center [873, 286] width 33 height 33
click at [871, 284] on div at bounding box center [873, 286] width 33 height 33
click at [866, 287] on div at bounding box center [873, 286] width 33 height 33
click at [859, 282] on div at bounding box center [873, 286] width 33 height 33
click at [599, 282] on div at bounding box center [612, 286] width 33 height 33
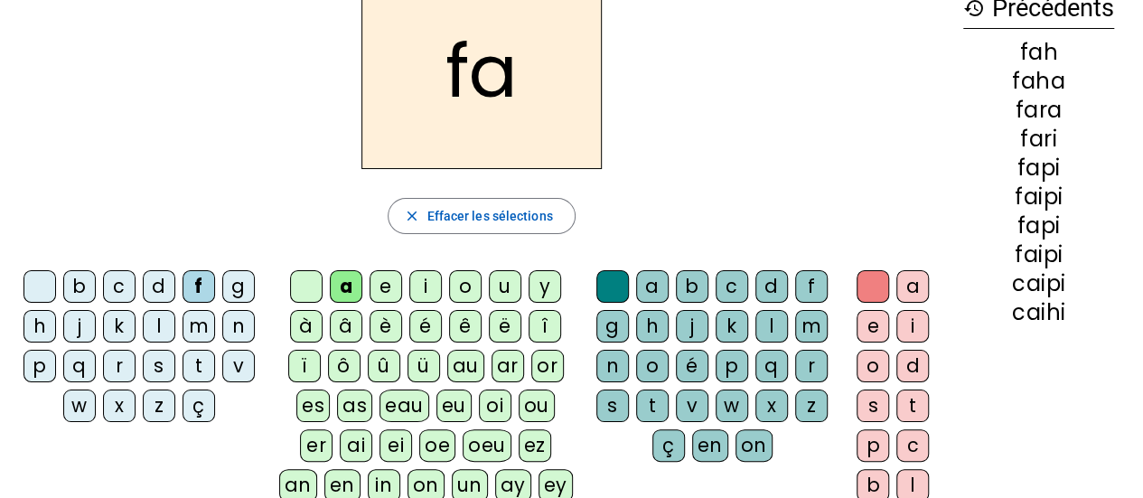
click at [293, 280] on div at bounding box center [306, 286] width 33 height 33
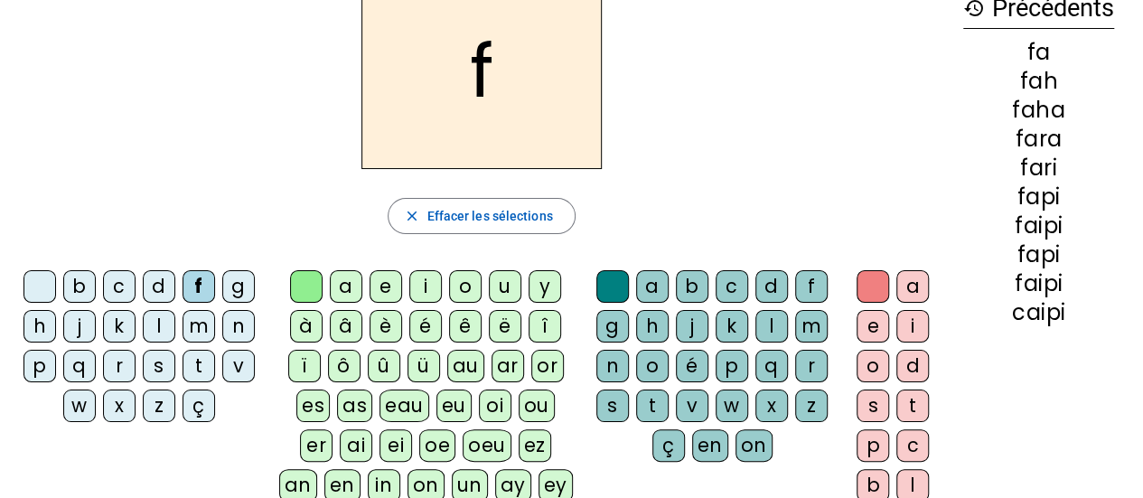
click at [28, 275] on div at bounding box center [39, 286] width 33 height 33
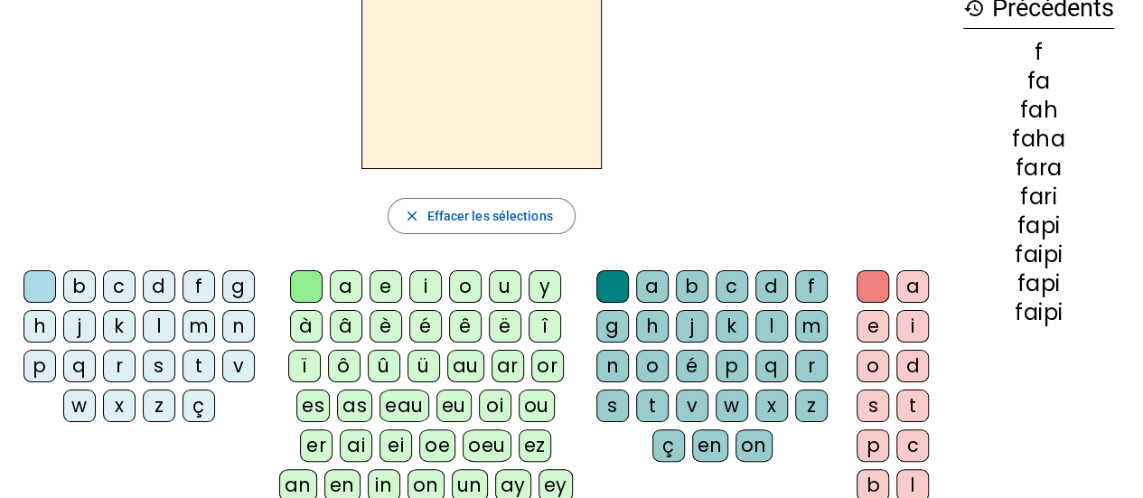
click at [812, 340] on div "m" at bounding box center [811, 326] width 33 height 33
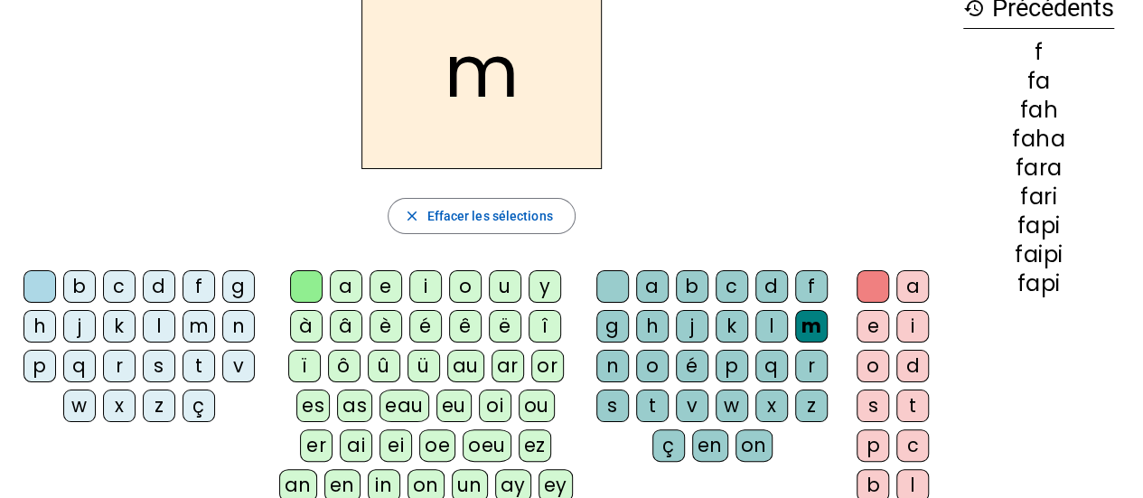
click at [36, 286] on div at bounding box center [39, 286] width 33 height 33
click at [342, 289] on div "a" at bounding box center [346, 286] width 33 height 33
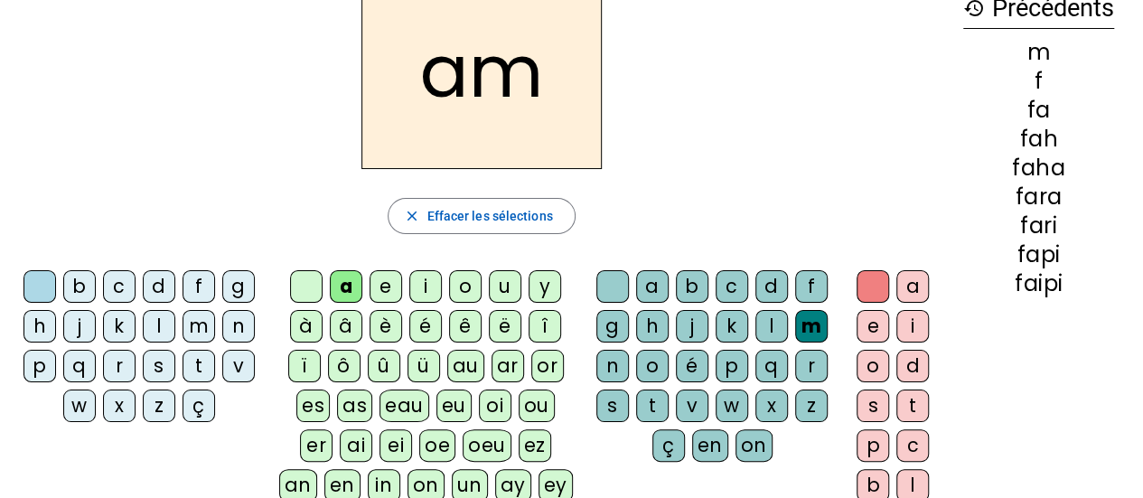
click at [33, 304] on letter-bubble at bounding box center [43, 290] width 40 height 40
click at [9, 290] on div "Tableau de fusion format_size add remove settings Paramètres English Français o…" at bounding box center [571, 399] width 1143 height 1010
click at [29, 311] on div "h" at bounding box center [39, 326] width 33 height 33
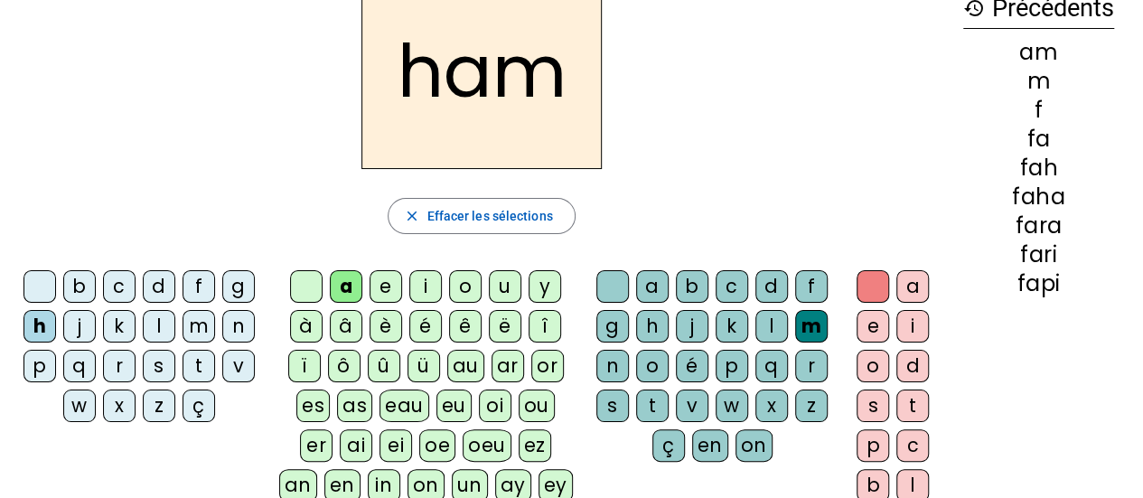
click at [29, 298] on div at bounding box center [39, 286] width 33 height 33
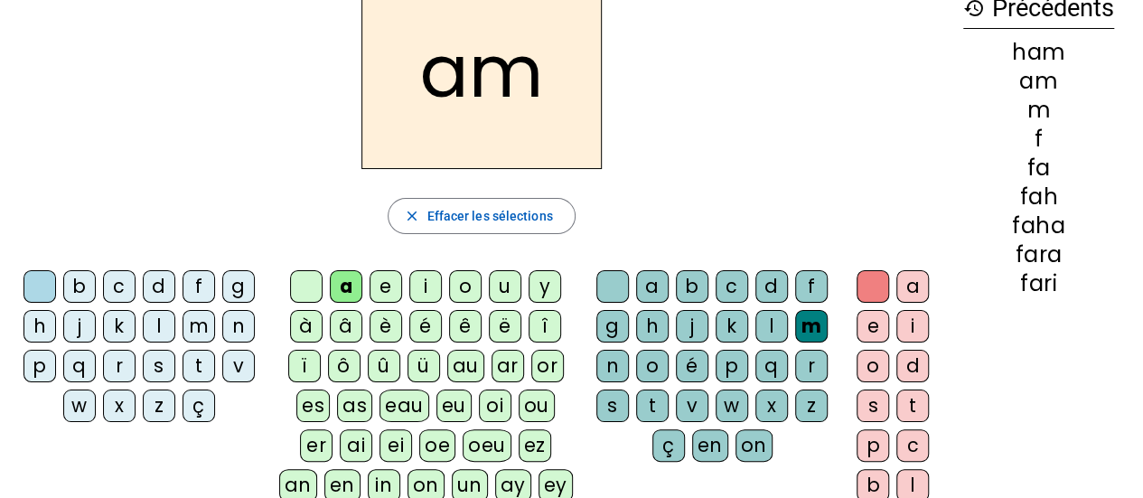
click at [27, 290] on div at bounding box center [39, 286] width 33 height 33
click at [295, 286] on div at bounding box center [306, 286] width 33 height 33
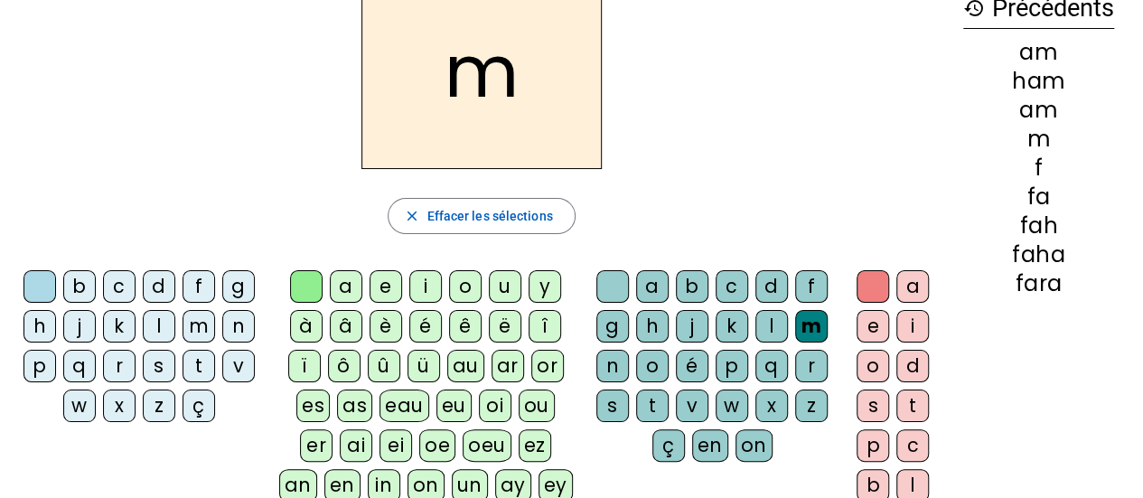
click at [298, 296] on div at bounding box center [306, 286] width 33 height 33
click at [340, 286] on div "a" at bounding box center [346, 286] width 33 height 33
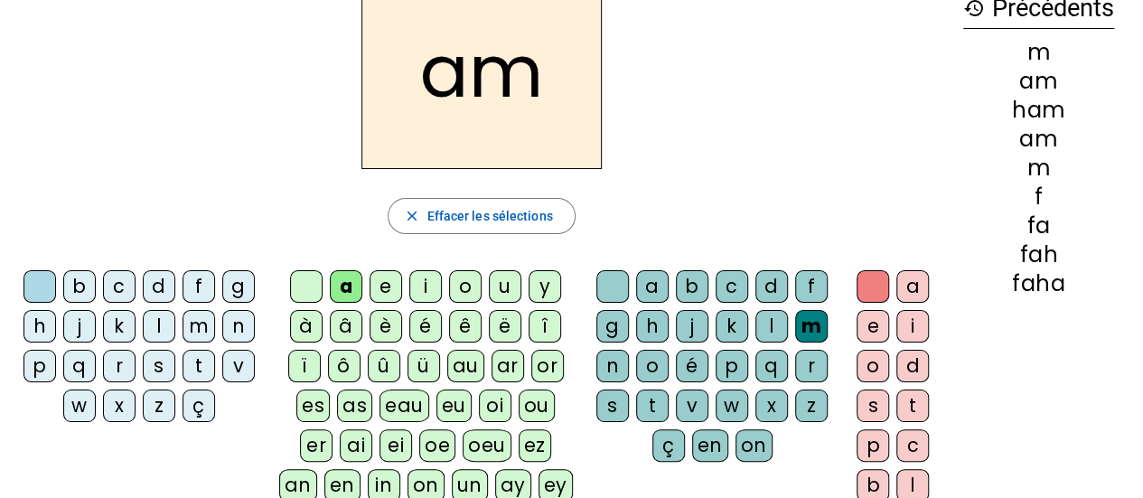
click at [419, 372] on div "ü" at bounding box center [424, 366] width 33 height 33
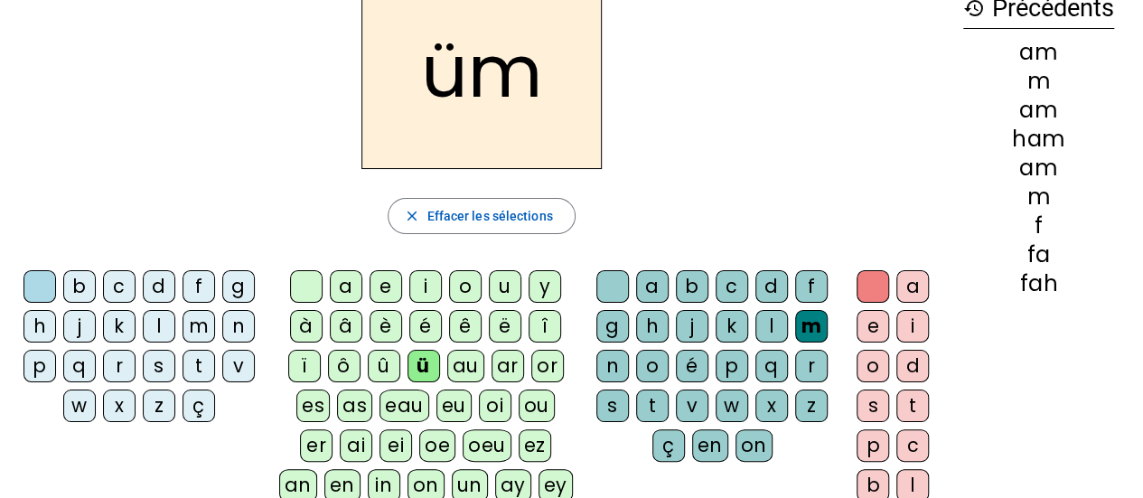
click at [605, 290] on div at bounding box center [612, 286] width 33 height 33
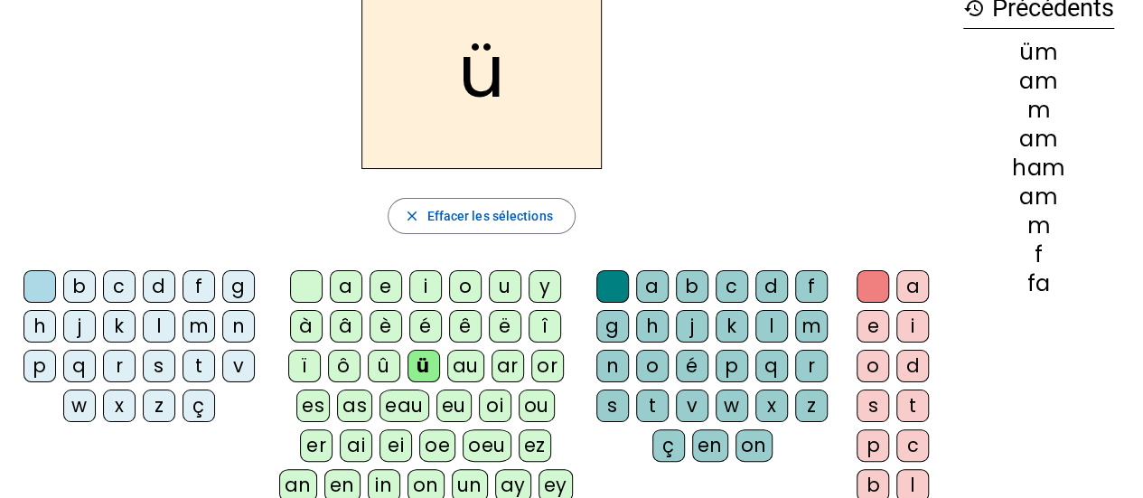
click at [295, 277] on div at bounding box center [306, 286] width 33 height 33
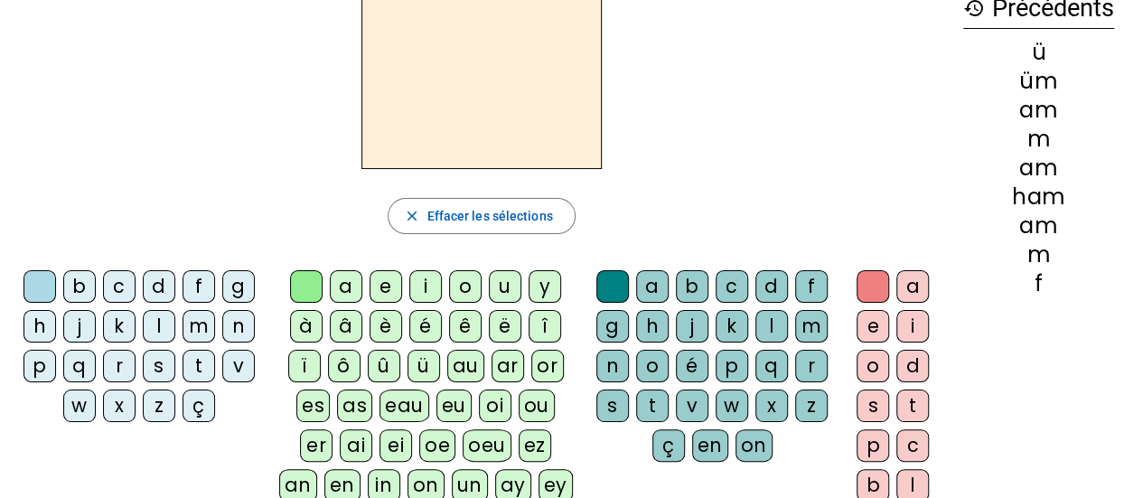
click at [345, 282] on div "a" at bounding box center [346, 286] width 33 height 33
click at [820, 322] on div "m" at bounding box center [811, 326] width 33 height 33
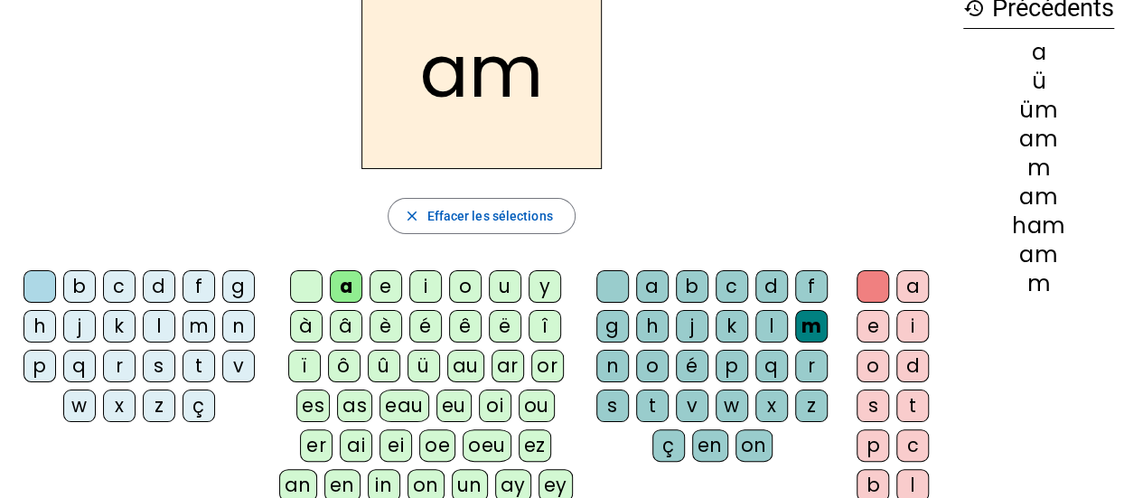
click at [293, 289] on div at bounding box center [306, 286] width 33 height 33
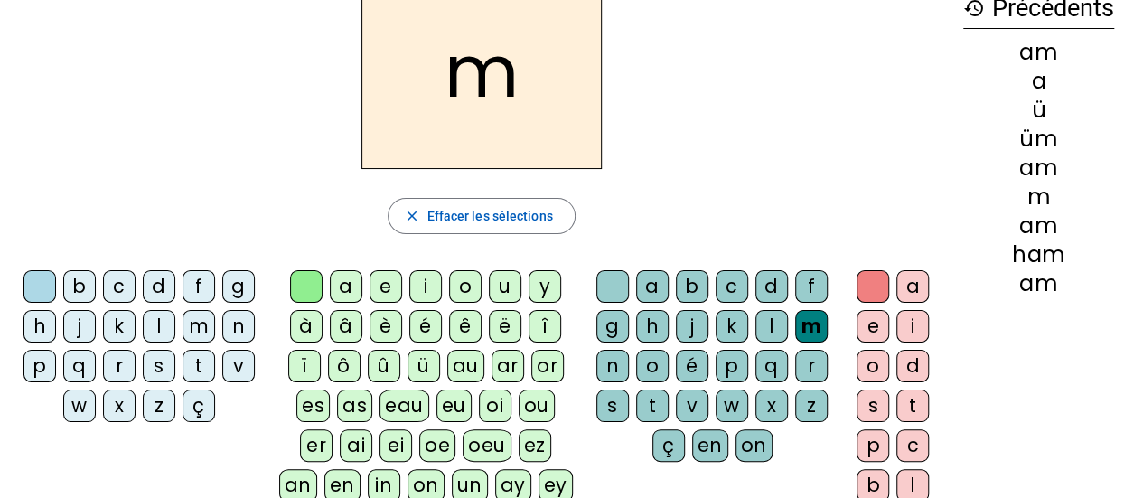
click at [601, 290] on div at bounding box center [612, 286] width 33 height 33
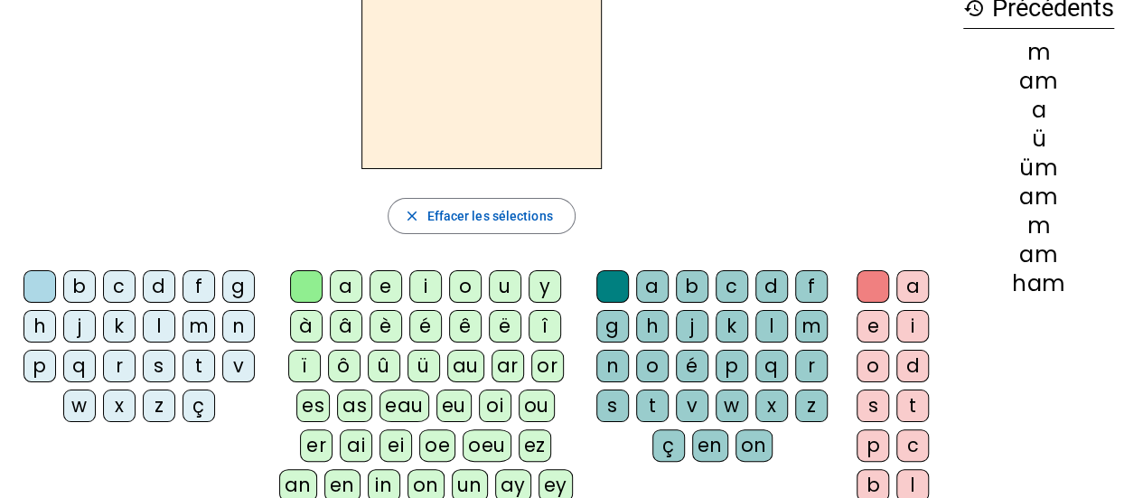
click at [352, 296] on div "a" at bounding box center [346, 286] width 33 height 33
click at [811, 327] on div "m" at bounding box center [811, 326] width 33 height 33
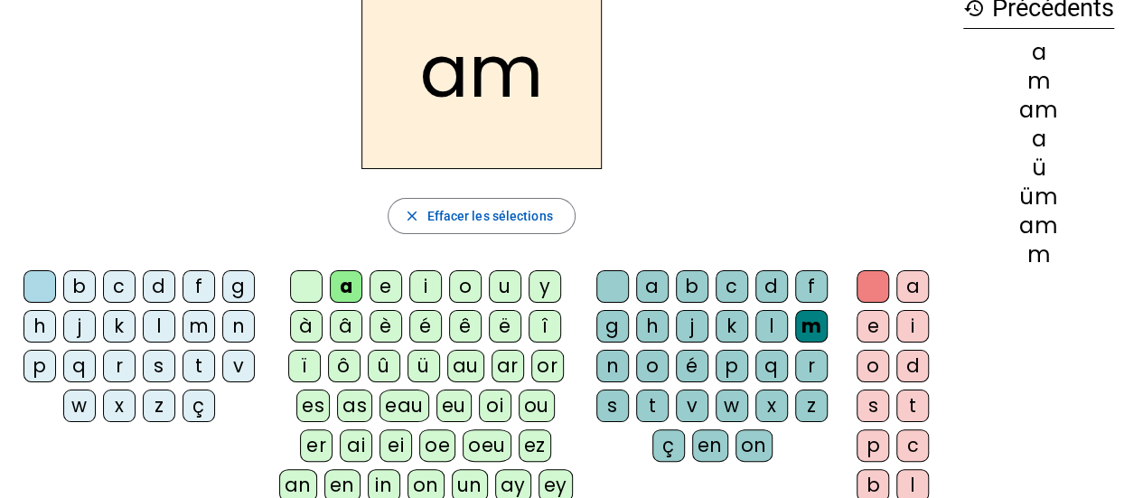
click at [373, 275] on div "e" at bounding box center [386, 286] width 33 height 33
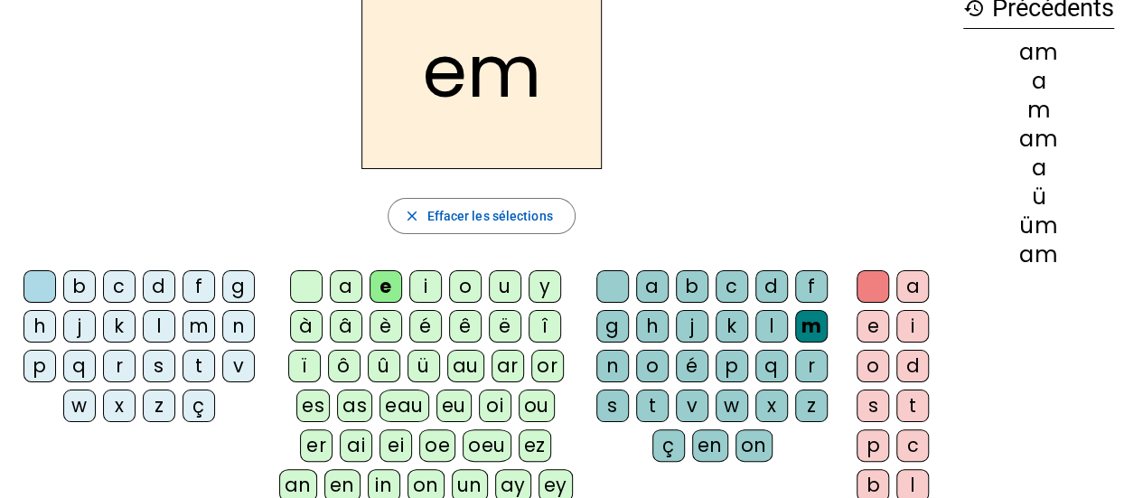
click at [295, 279] on div at bounding box center [306, 286] width 33 height 33
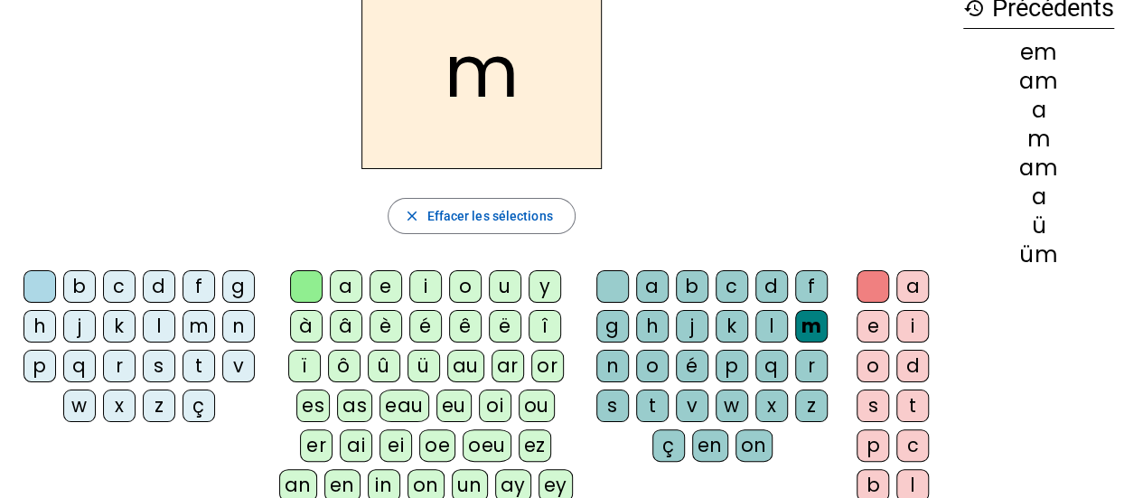
click at [603, 282] on div at bounding box center [612, 286] width 33 height 33
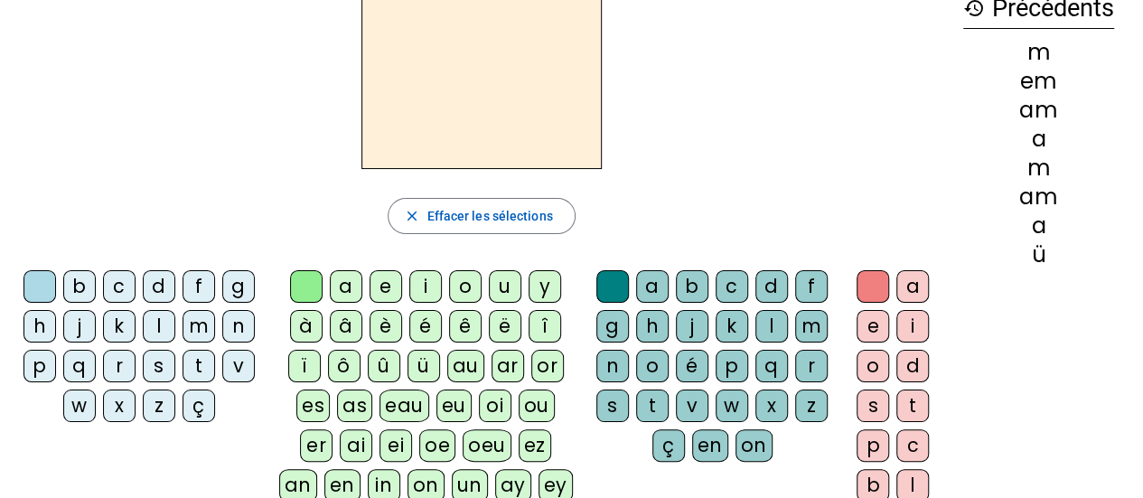
click at [336, 290] on div "a" at bounding box center [346, 286] width 33 height 33
click at [801, 326] on div "m" at bounding box center [811, 326] width 33 height 33
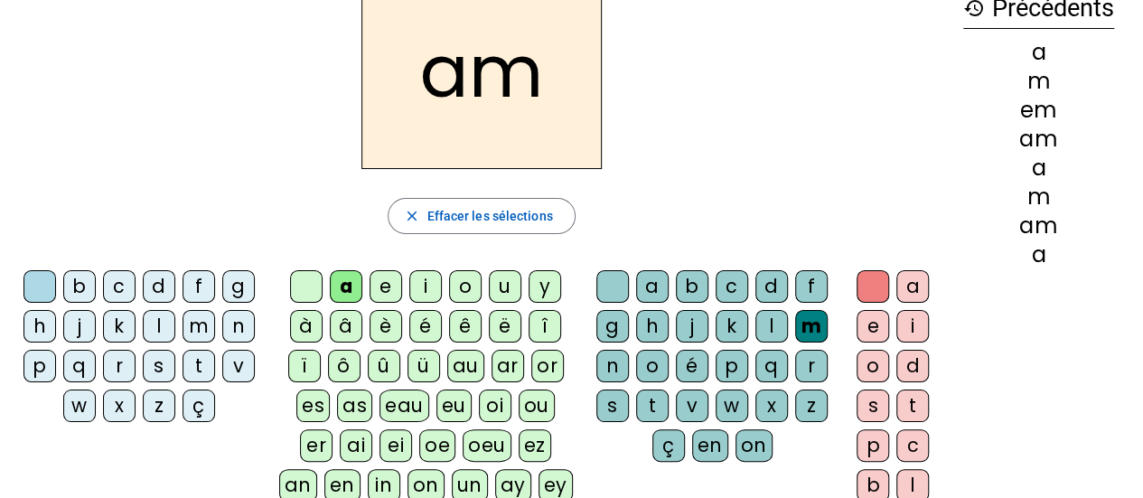
click at [386, 280] on div "e" at bounding box center [386, 286] width 33 height 33
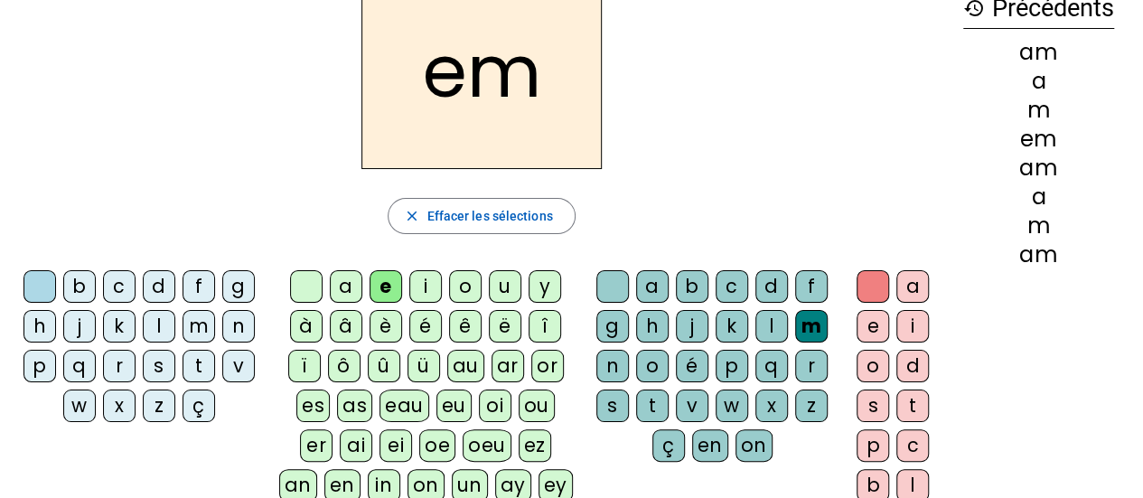
click at [310, 286] on div at bounding box center [306, 286] width 33 height 33
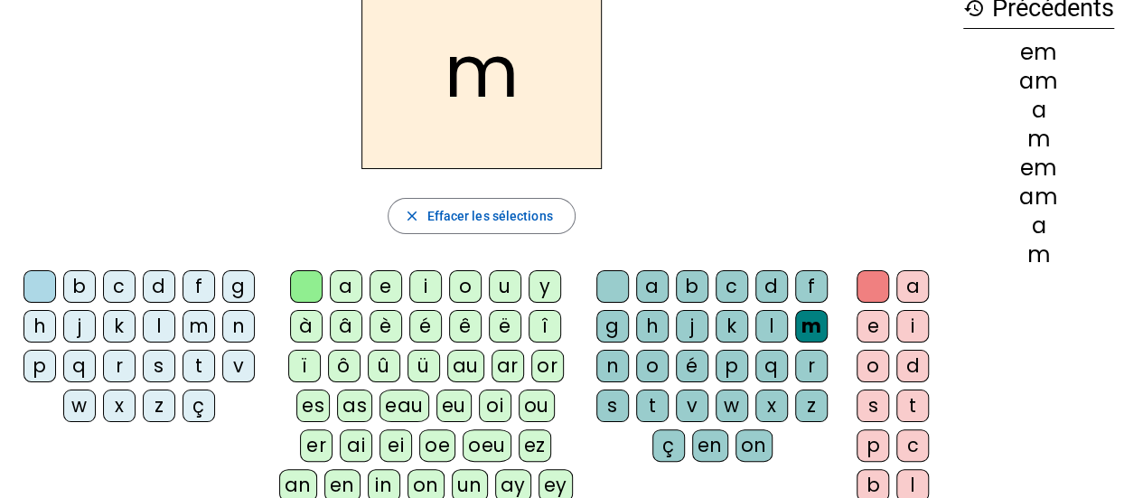
click at [343, 273] on div "a" at bounding box center [346, 286] width 33 height 33
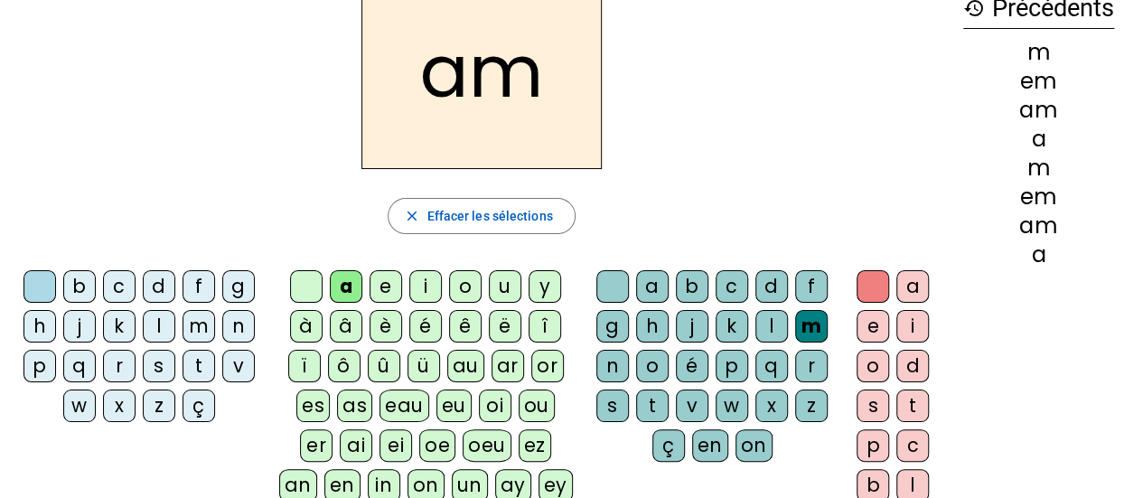
click at [872, 329] on div "e" at bounding box center [873, 326] width 33 height 33
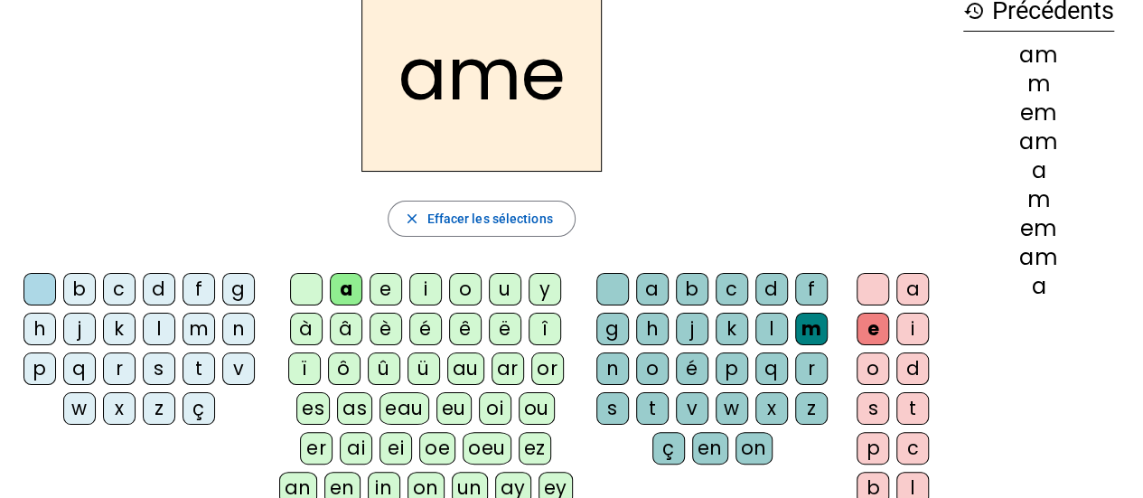
scroll to position [103, 0]
click at [302, 290] on div at bounding box center [306, 289] width 33 height 33
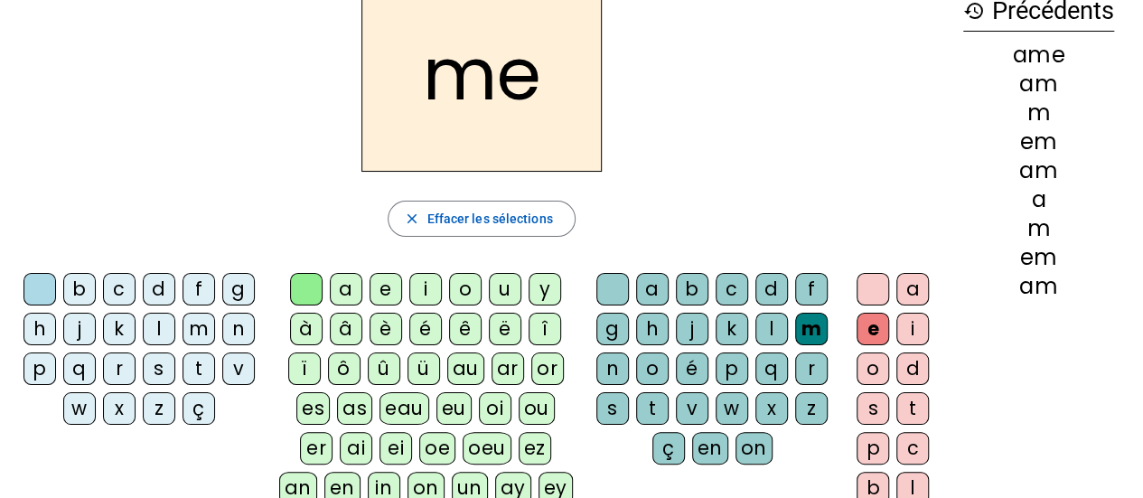
click at [27, 282] on div at bounding box center [39, 289] width 33 height 33
click at [604, 287] on div at bounding box center [612, 289] width 33 height 33
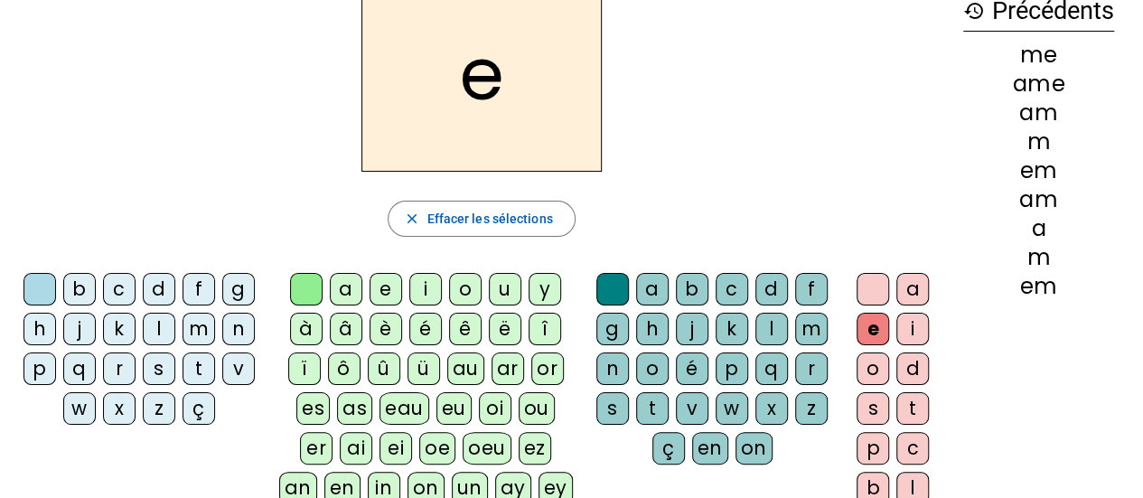
click at [293, 280] on div at bounding box center [306, 289] width 33 height 33
click at [294, 286] on div at bounding box center [306, 289] width 33 height 33
click at [619, 277] on div at bounding box center [612, 289] width 33 height 33
click at [604, 282] on div at bounding box center [612, 289] width 33 height 33
click at [33, 277] on div at bounding box center [39, 289] width 33 height 33
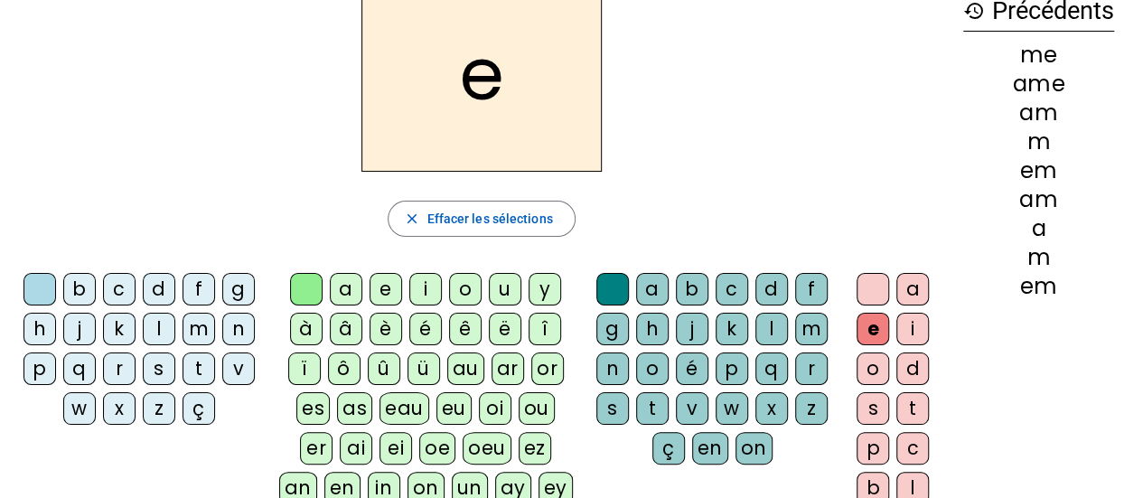
click at [52, 277] on div at bounding box center [39, 289] width 33 height 33
click at [601, 290] on div at bounding box center [612, 289] width 33 height 33
click at [862, 277] on div at bounding box center [873, 289] width 33 height 33
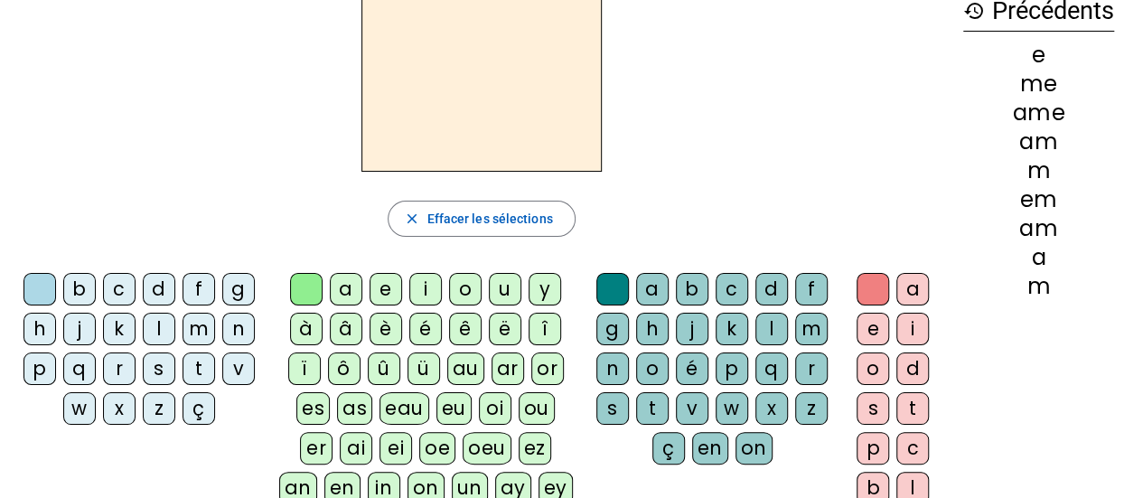
click at [869, 331] on div "e" at bounding box center [873, 329] width 33 height 33
click at [649, 292] on div "a" at bounding box center [652, 289] width 33 height 33
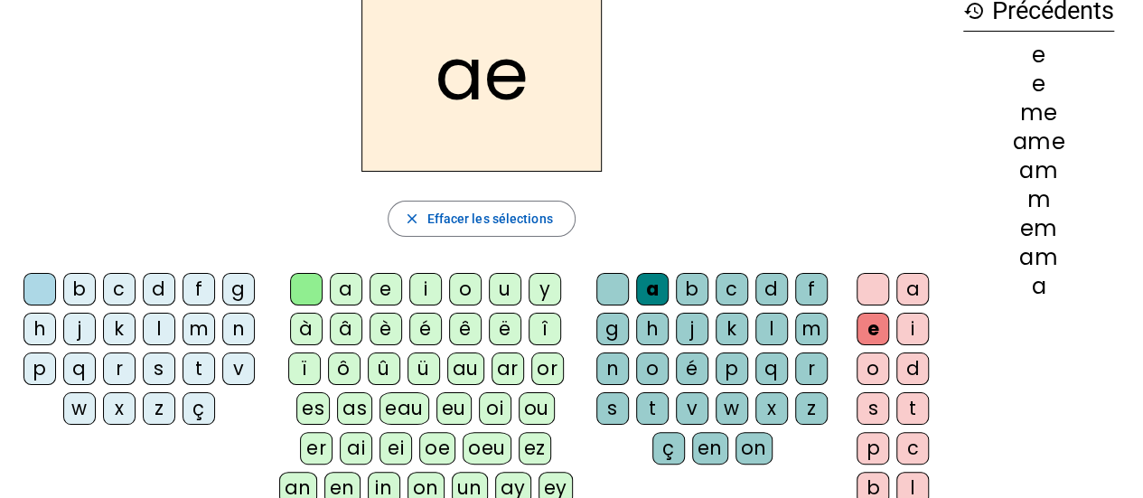
click at [192, 333] on div "m" at bounding box center [199, 329] width 33 height 33
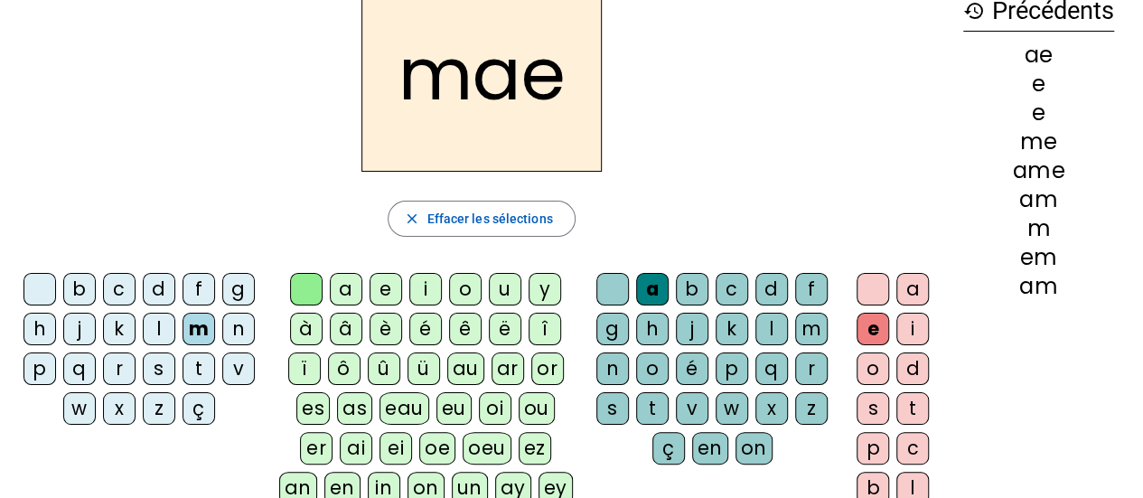
click at [598, 290] on div at bounding box center [612, 289] width 33 height 33
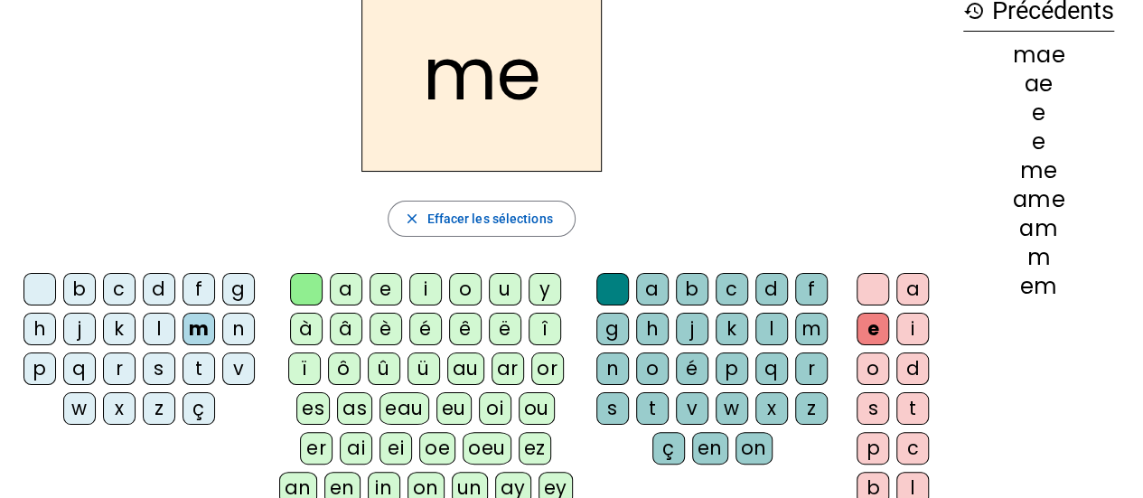
click at [912, 357] on div "d" at bounding box center [912, 368] width 33 height 33
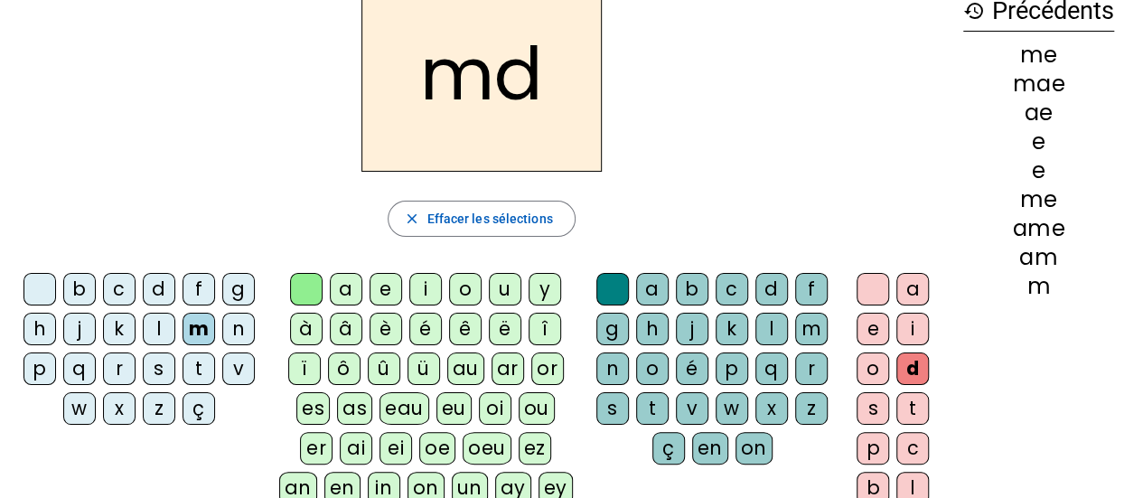
click at [918, 411] on div "t" at bounding box center [912, 408] width 33 height 33
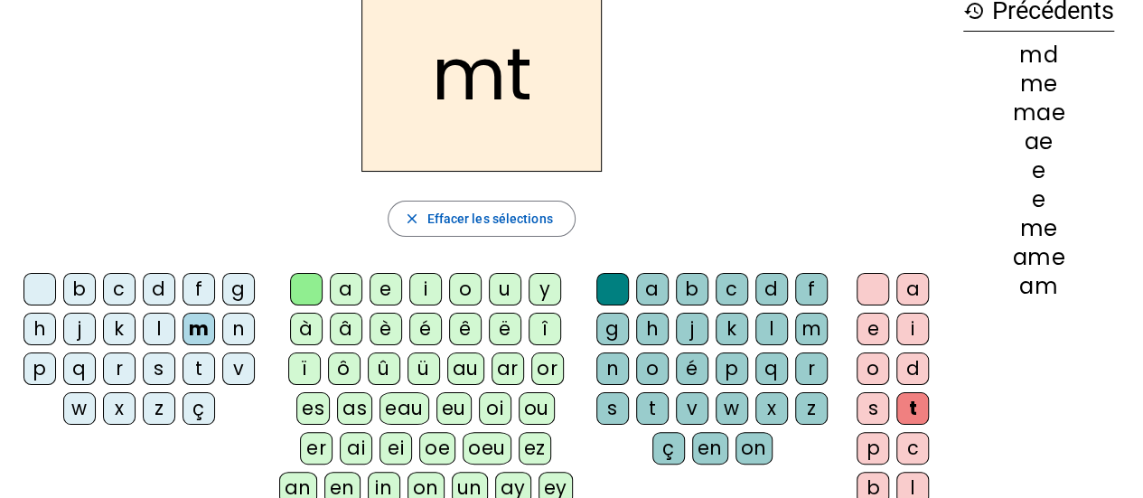
click at [883, 287] on div at bounding box center [873, 289] width 33 height 33
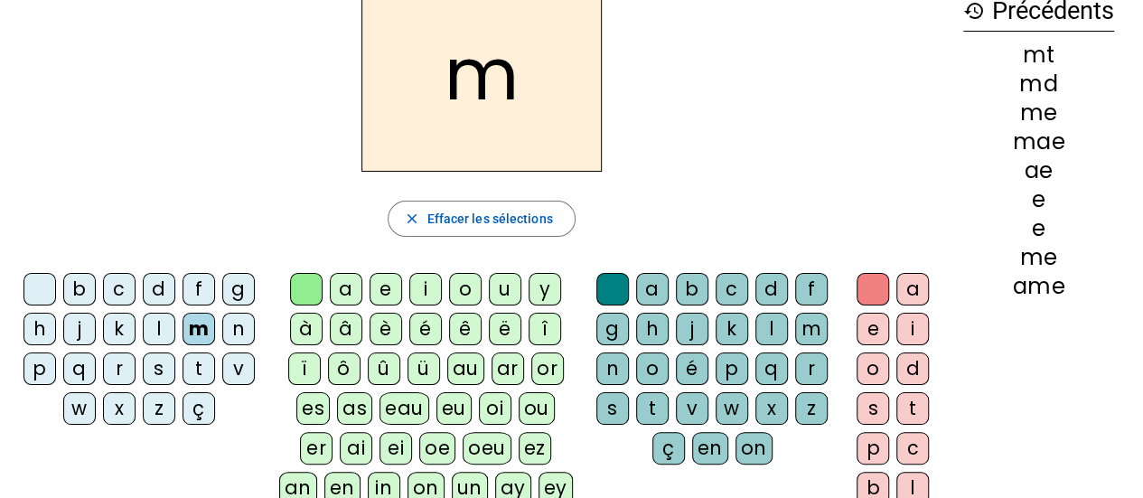
click at [33, 280] on div at bounding box center [39, 289] width 33 height 33
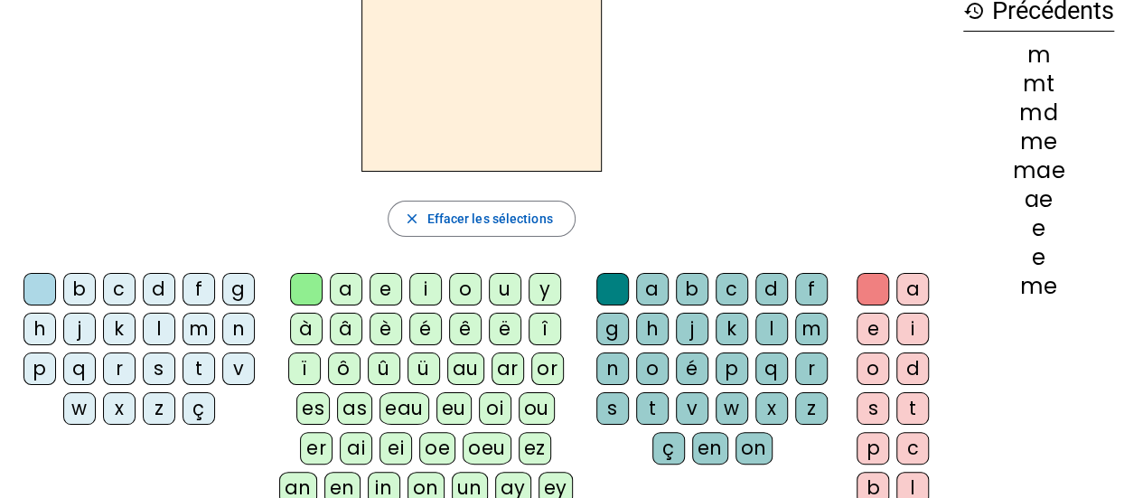
click at [126, 286] on div "c" at bounding box center [119, 289] width 33 height 33
click at [659, 282] on div "a" at bounding box center [652, 289] width 33 height 33
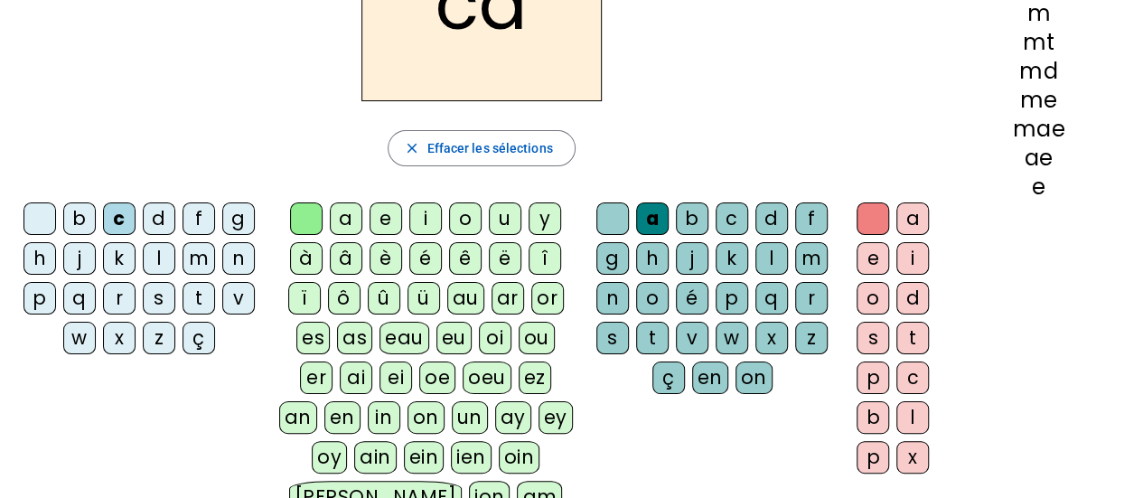
scroll to position [173, 0]
click at [914, 340] on div "t" at bounding box center [912, 338] width 33 height 33
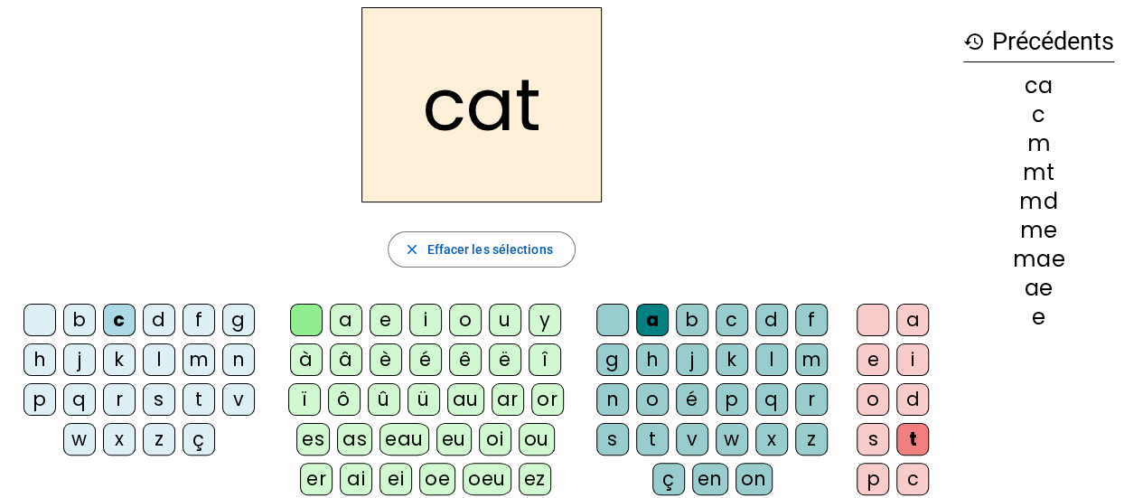
scroll to position [61, 0]
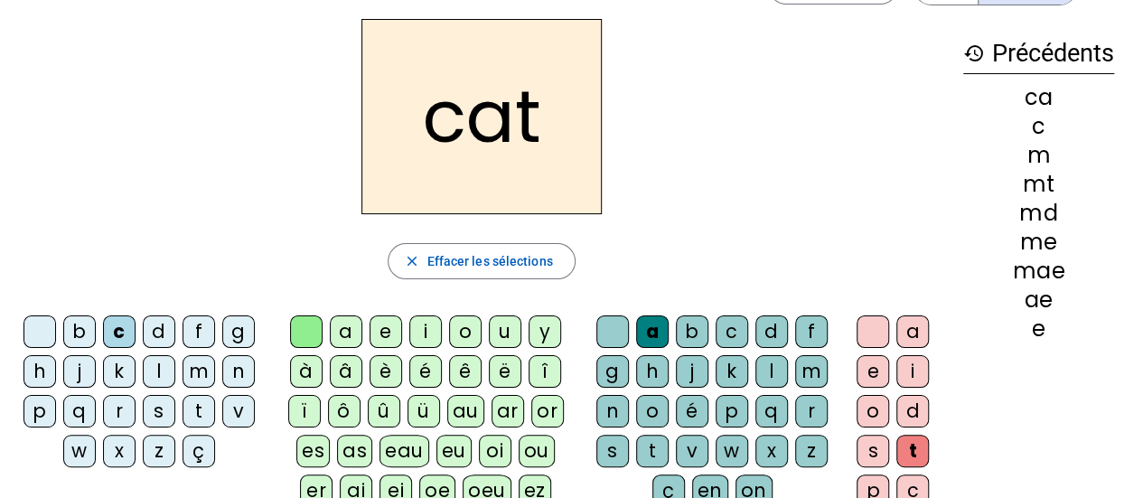
click at [293, 328] on div at bounding box center [306, 331] width 33 height 33
click at [30, 325] on div at bounding box center [39, 331] width 33 height 33
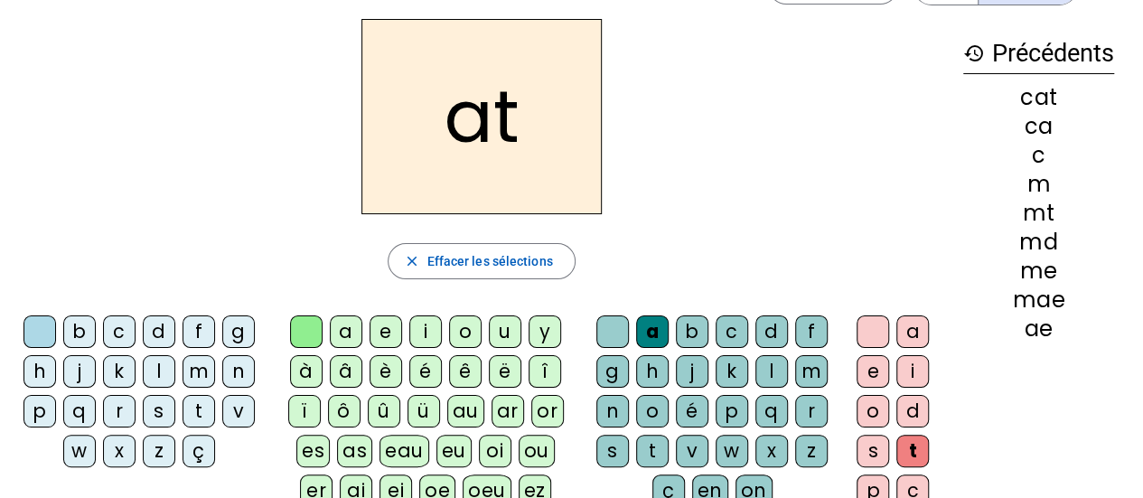
click at [599, 320] on div at bounding box center [612, 331] width 33 height 33
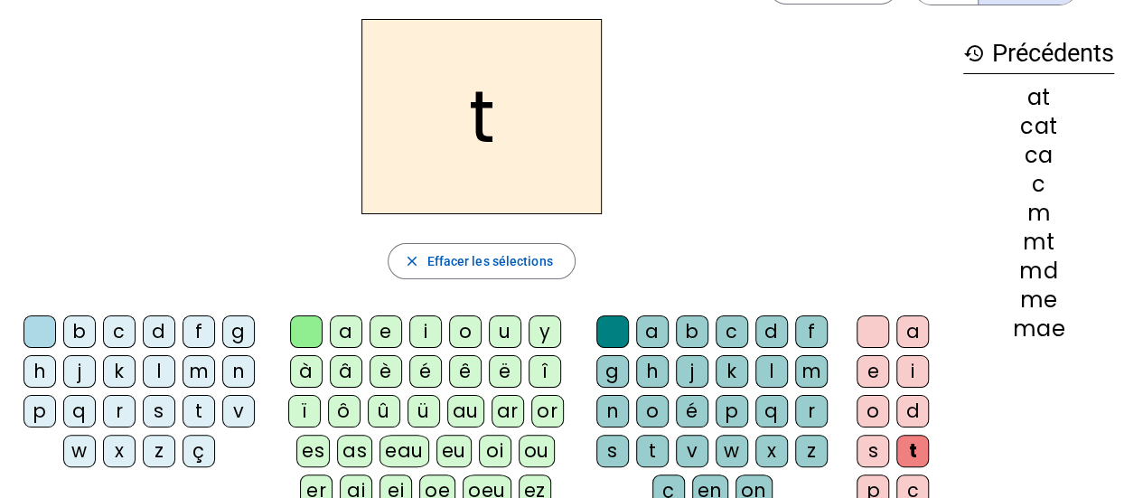
click at [864, 341] on div at bounding box center [873, 331] width 33 height 33
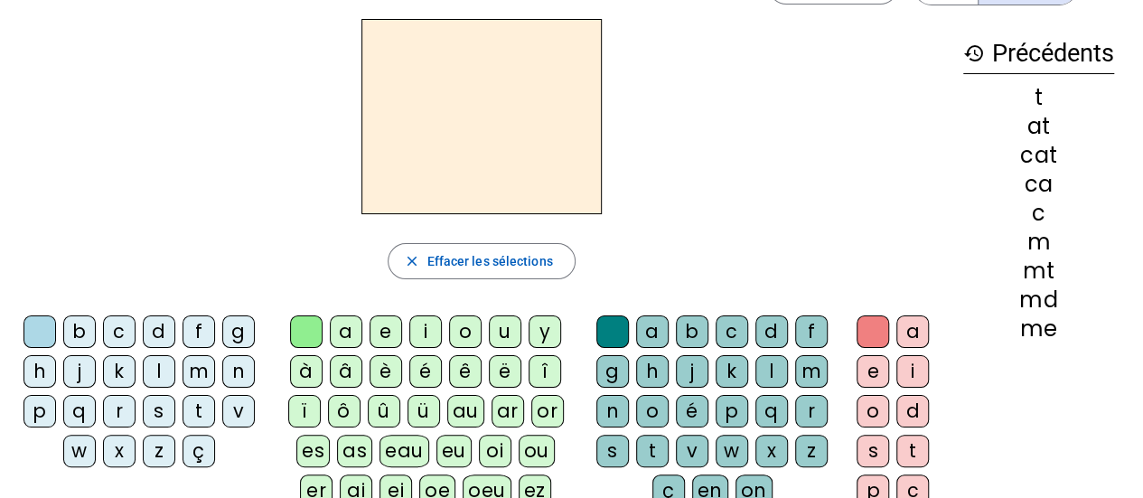
click at [239, 334] on div "g" at bounding box center [238, 331] width 33 height 33
click at [463, 340] on div "o" at bounding box center [465, 331] width 33 height 33
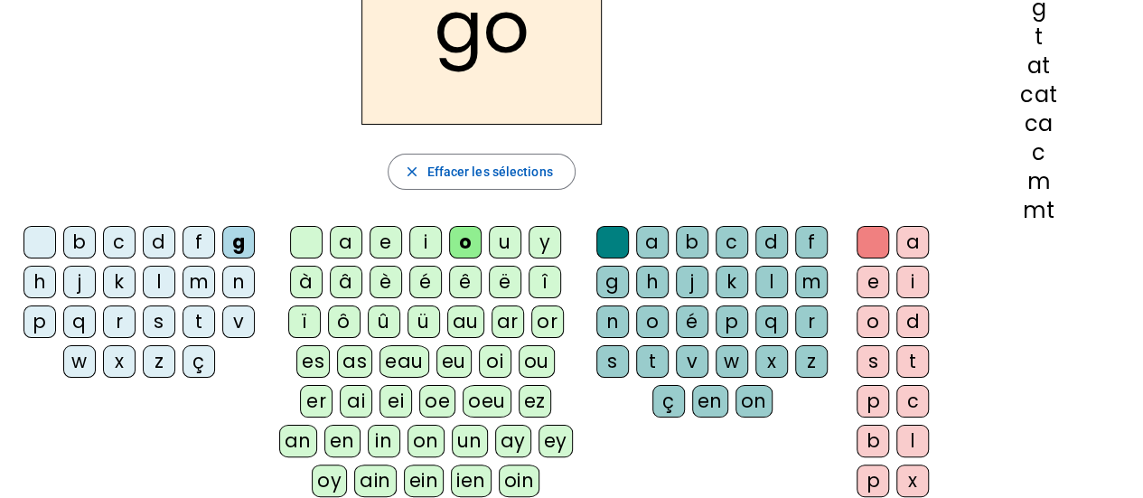
scroll to position [152, 0]
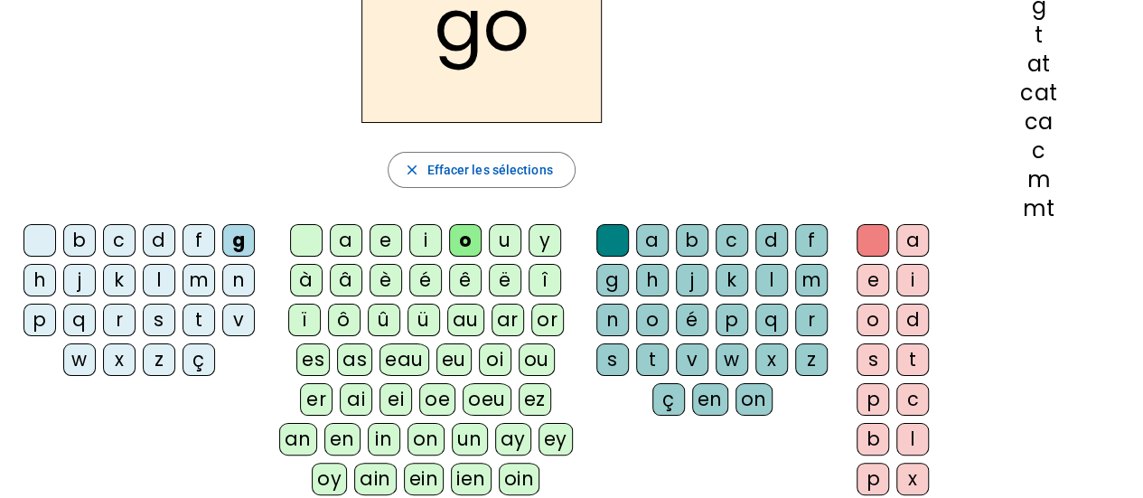
click at [913, 329] on div "d" at bounding box center [912, 320] width 33 height 33
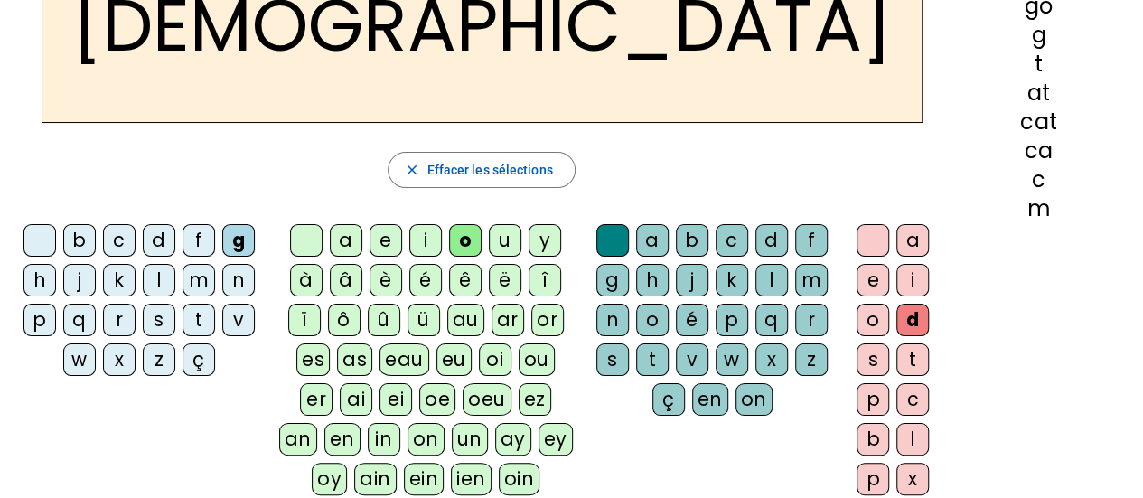
click at [837, 417] on div "a b c d f g h j k l m n o é p q r s t v w x z ç en on" at bounding box center [715, 323] width 257 height 213
click at [864, 273] on div "e" at bounding box center [873, 280] width 33 height 33
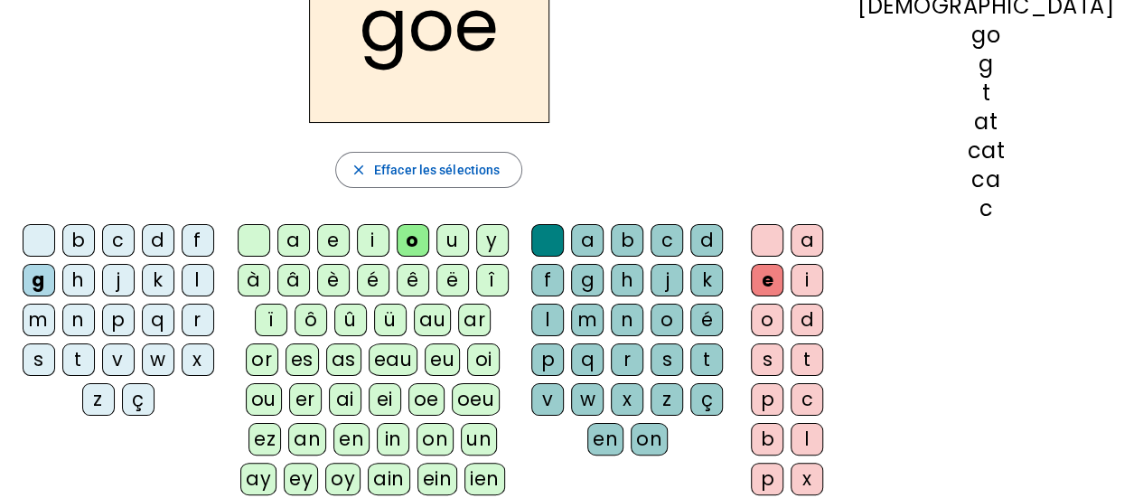
click at [783, 240] on div at bounding box center [767, 240] width 33 height 33
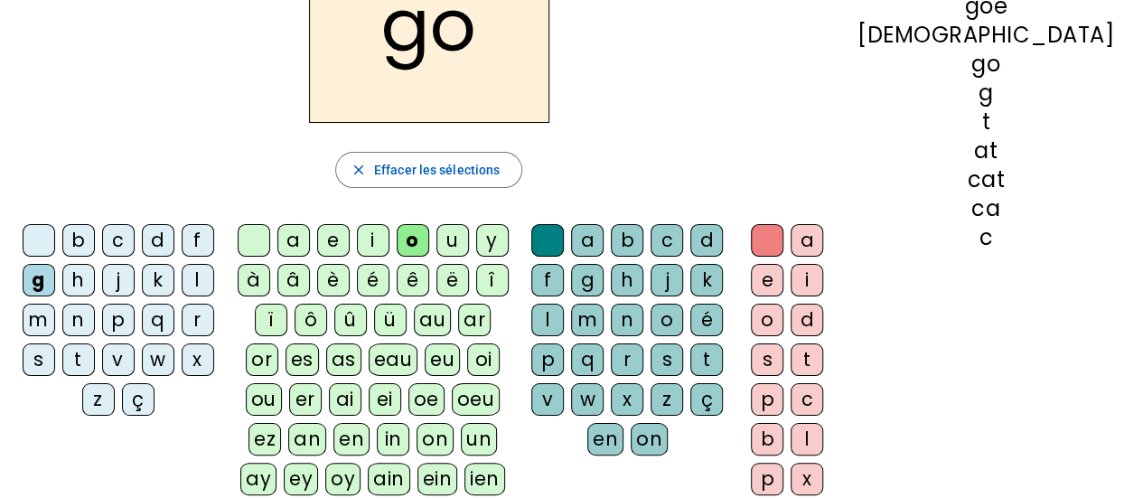
click at [500, 179] on span "Effacer les sélections" at bounding box center [437, 170] width 126 height 22
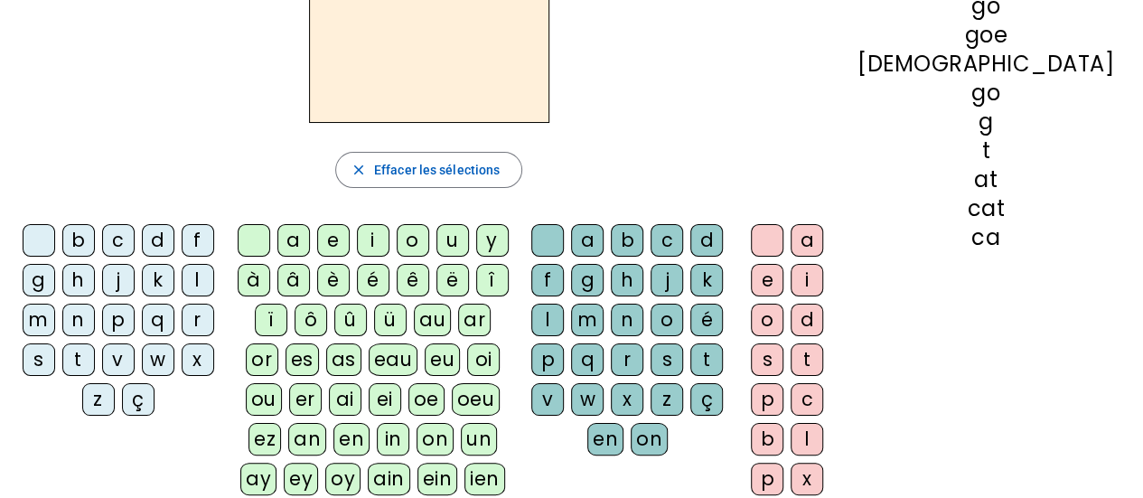
click at [564, 248] on div at bounding box center [547, 240] width 33 height 33
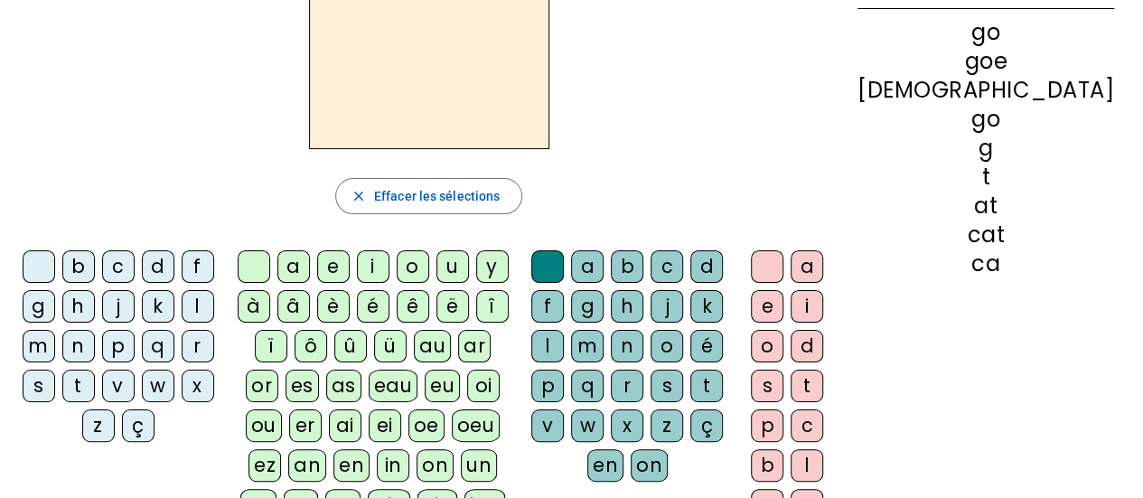
scroll to position [114, 0]
